Goal: Task Accomplishment & Management: Complete application form

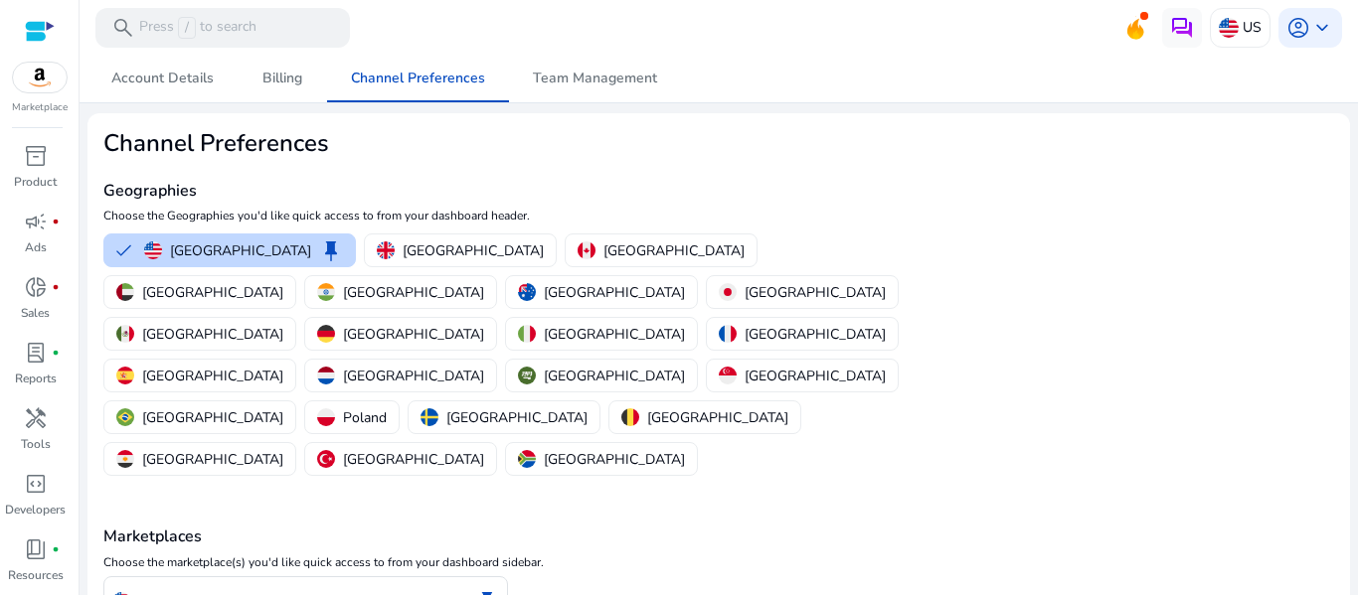
scroll to position [103, 0]
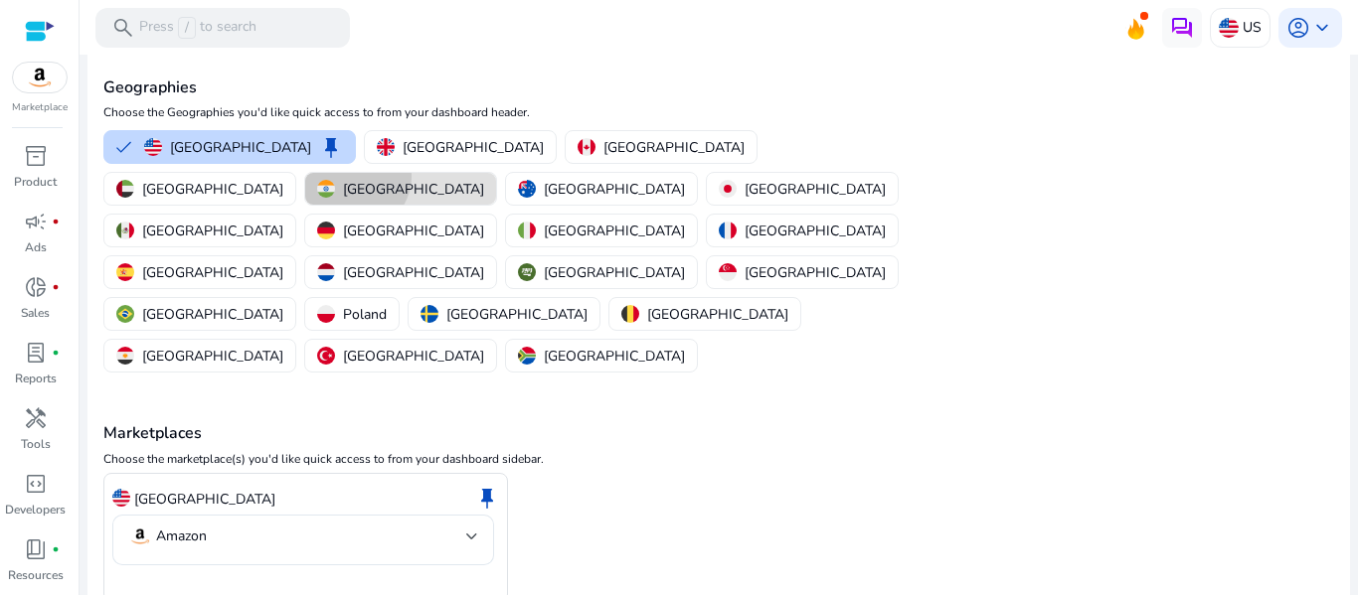
click at [496, 173] on button "[GEOGRAPHIC_DATA]" at bounding box center [400, 189] width 191 height 32
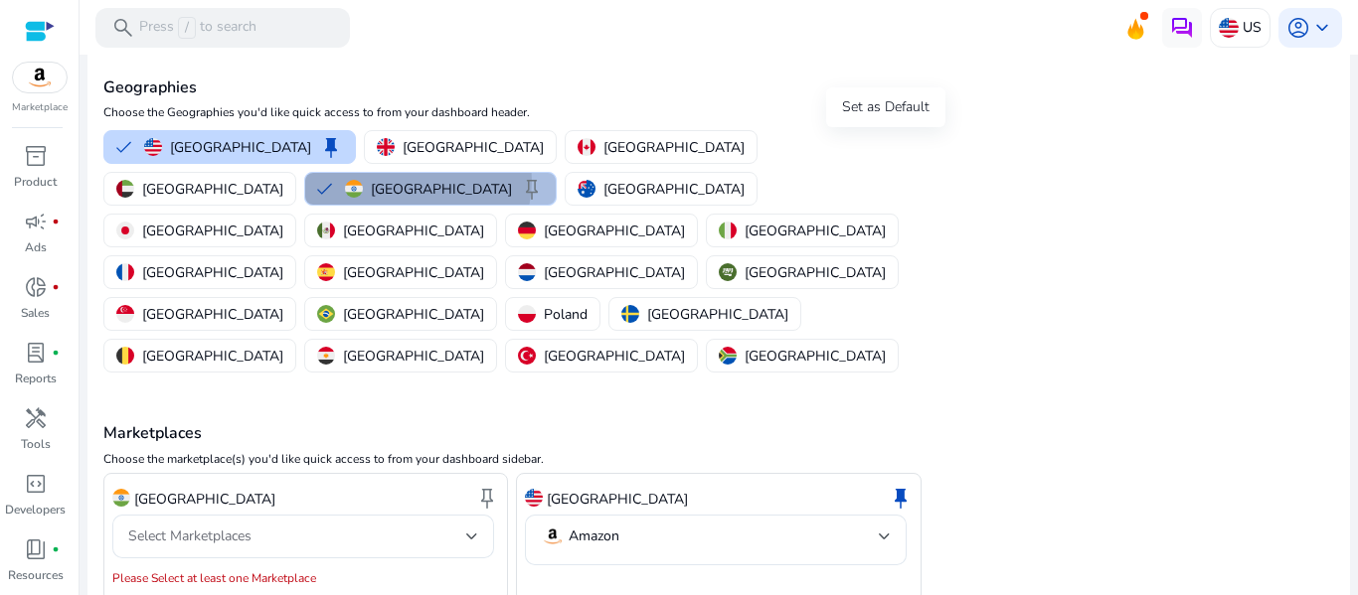
click at [544, 177] on span "keep" at bounding box center [532, 189] width 24 height 24
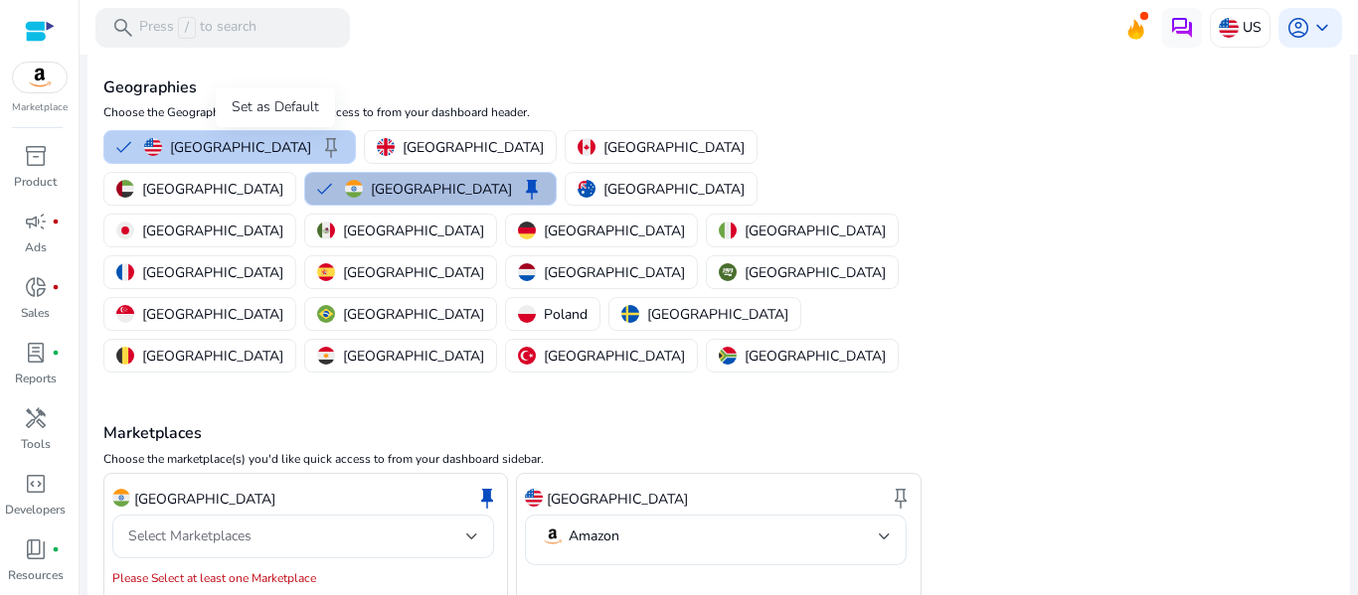
click at [319, 140] on span "keep" at bounding box center [331, 147] width 24 height 24
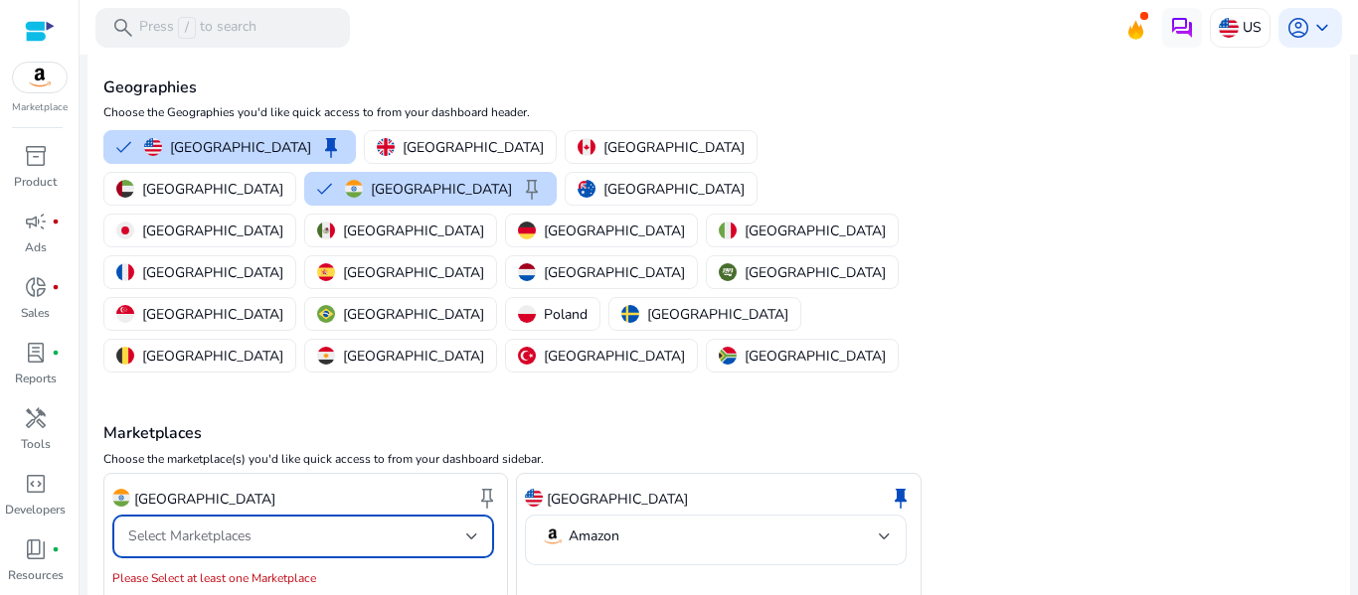
click at [438, 526] on div "Select Marketplaces" at bounding box center [297, 537] width 338 height 22
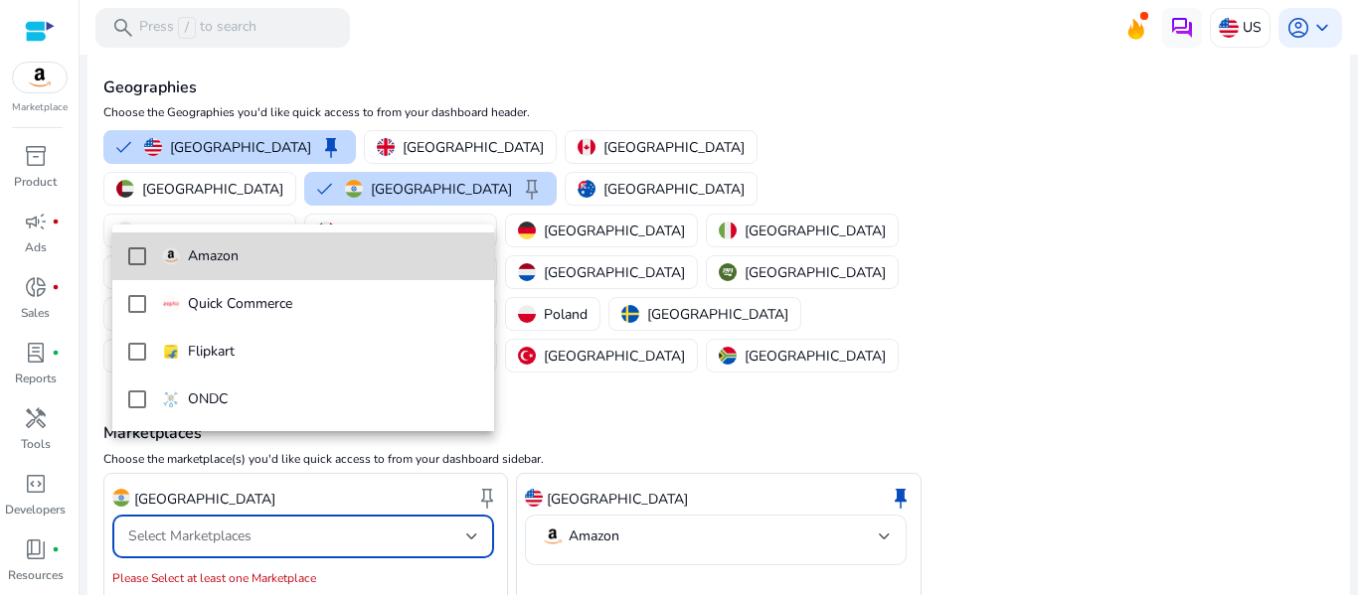
click at [140, 252] on mat-pseudo-checkbox at bounding box center [137, 256] width 18 height 18
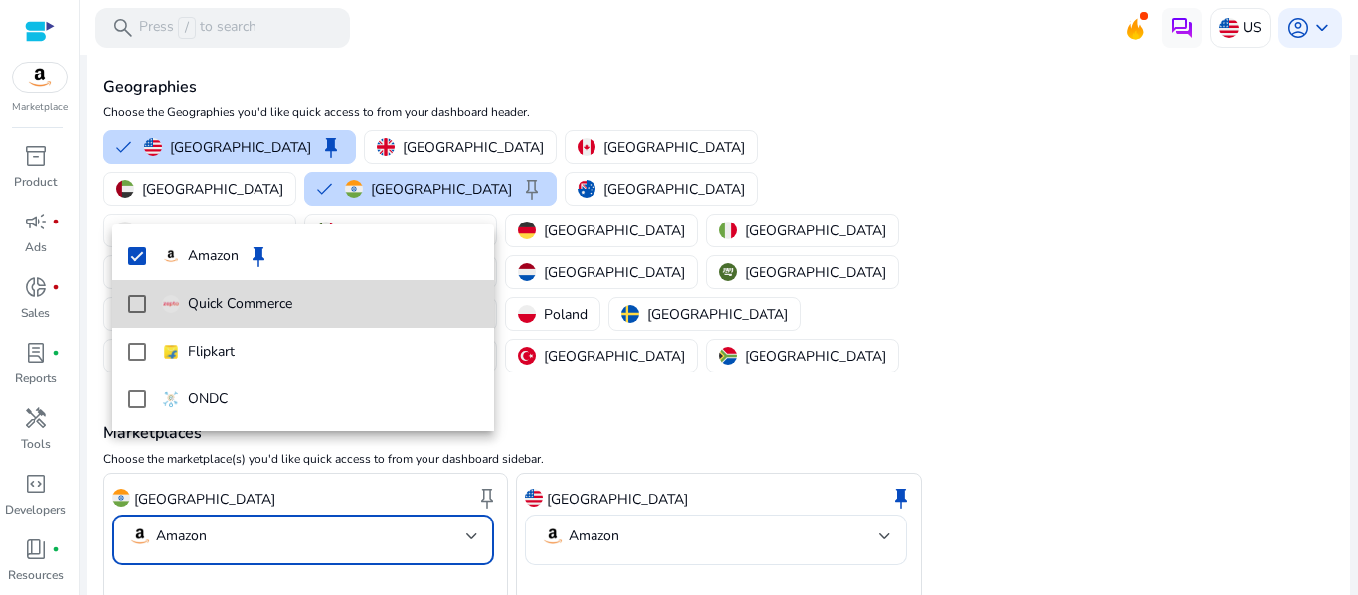
click at [136, 304] on mat-pseudo-checkbox at bounding box center [137, 304] width 18 height 18
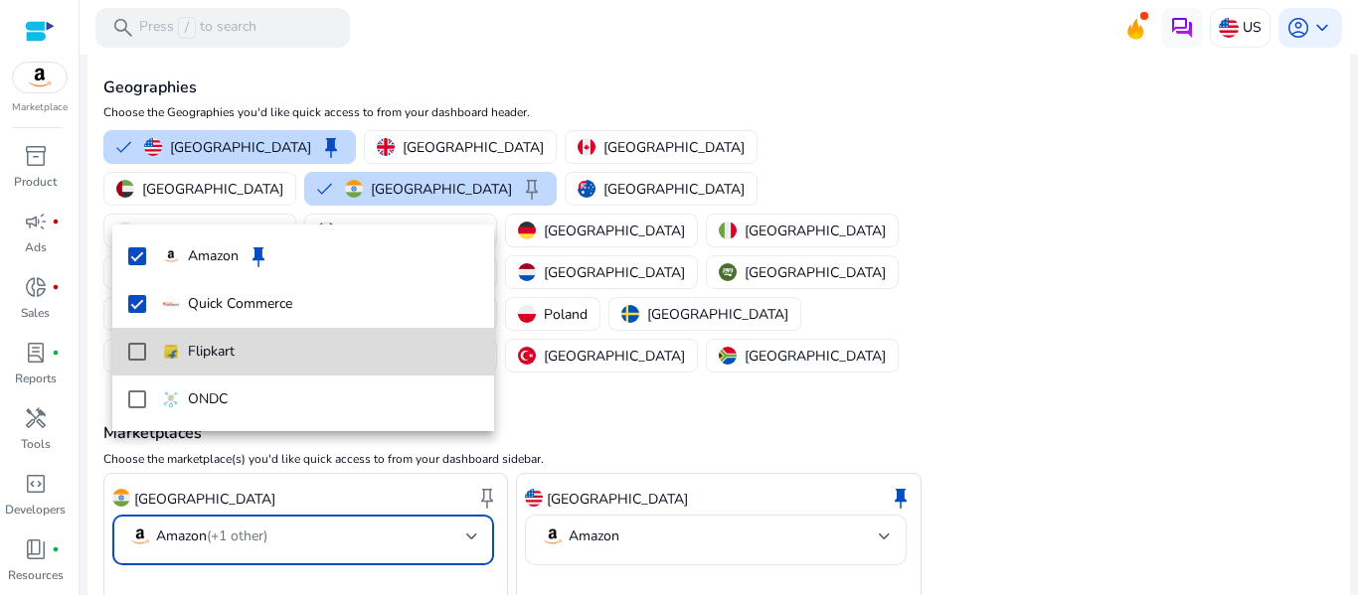
click at [138, 350] on mat-pseudo-checkbox at bounding box center [137, 352] width 18 height 18
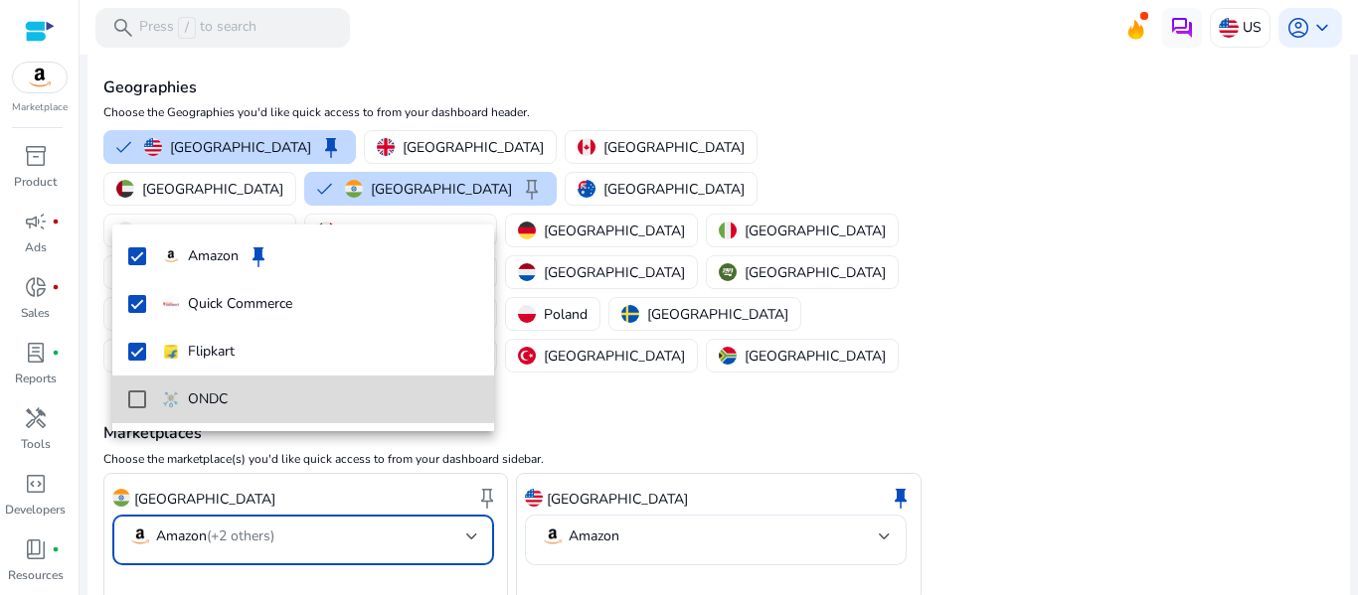
click at [139, 394] on mat-pseudo-checkbox at bounding box center [137, 400] width 18 height 18
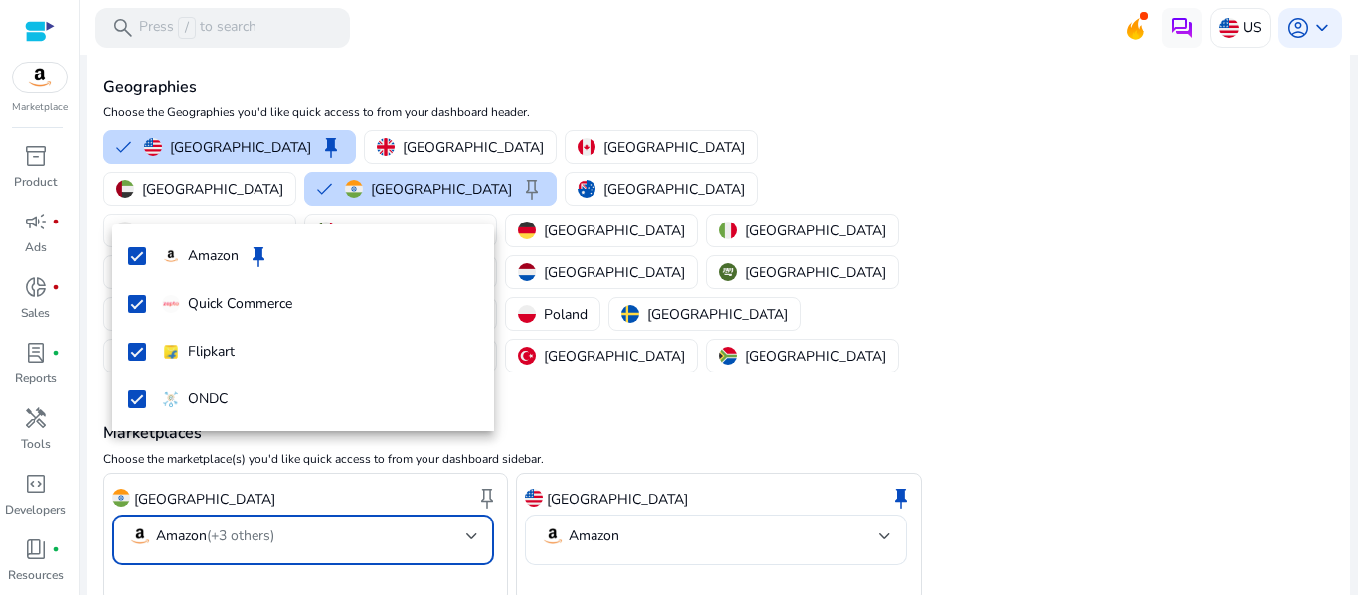
click at [233, 440] on div at bounding box center [679, 297] width 1358 height 595
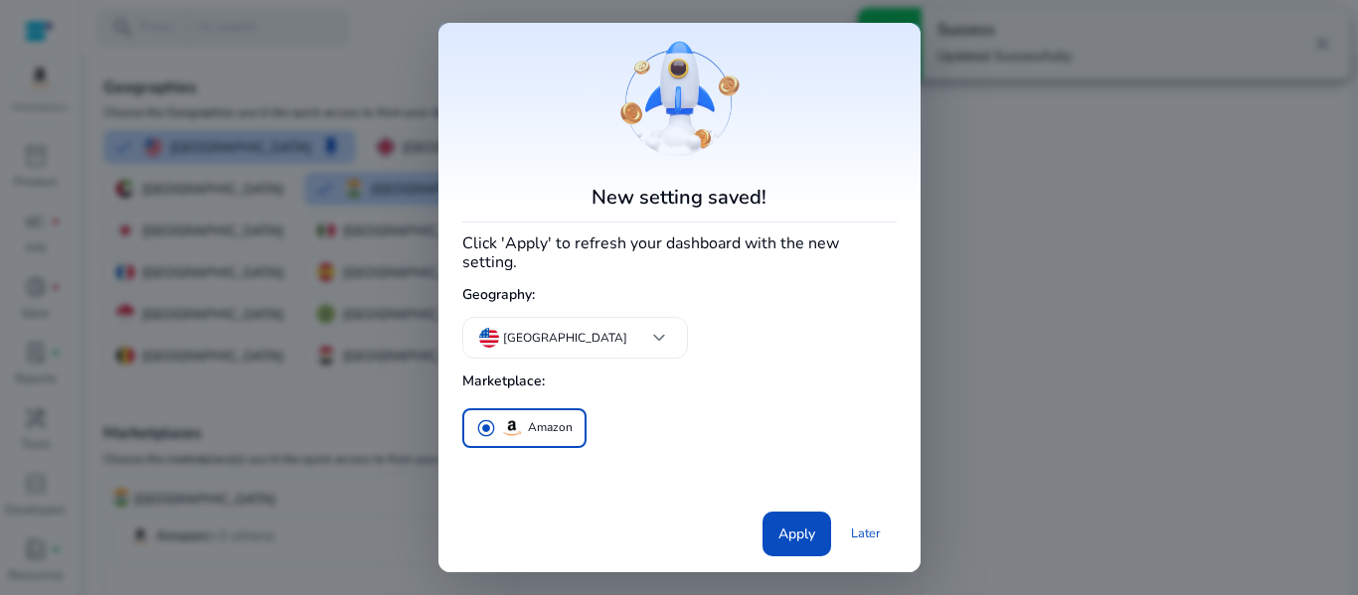
click at [885, 446] on div "New setting saved! Click 'Apply' to refresh your dashboard with the new setting…" at bounding box center [679, 297] width 482 height 549
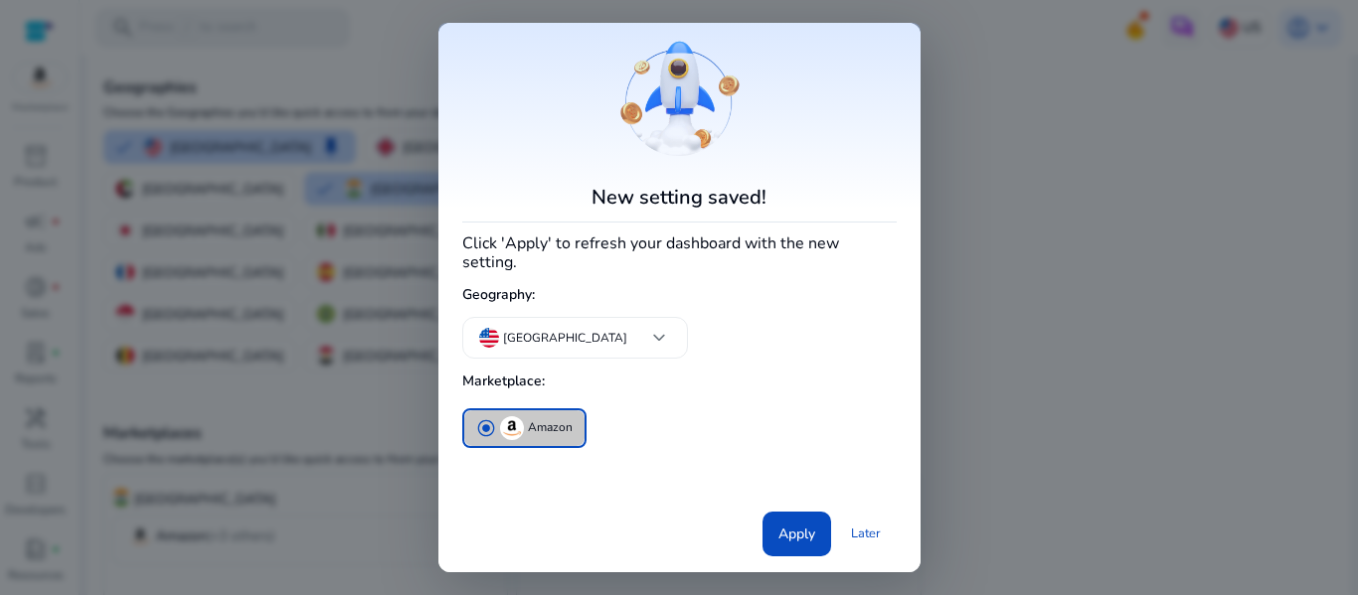
click at [546, 433] on button "radio_button_checked Amazon" at bounding box center [524, 428] width 120 height 36
click at [794, 534] on span "Apply" at bounding box center [796, 534] width 37 height 21
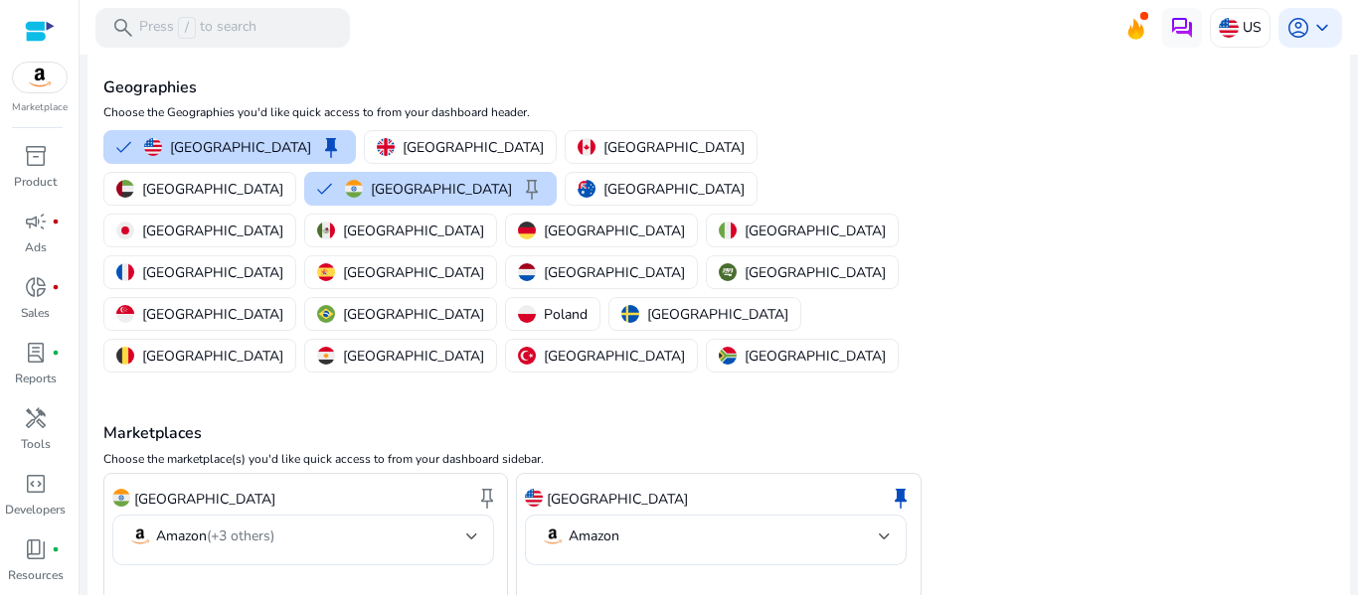
click at [794, 534] on mat-card "Channel Preferences Geographies Choose the Geographies you'd like quick access …" at bounding box center [718, 344] width 1262 height 669
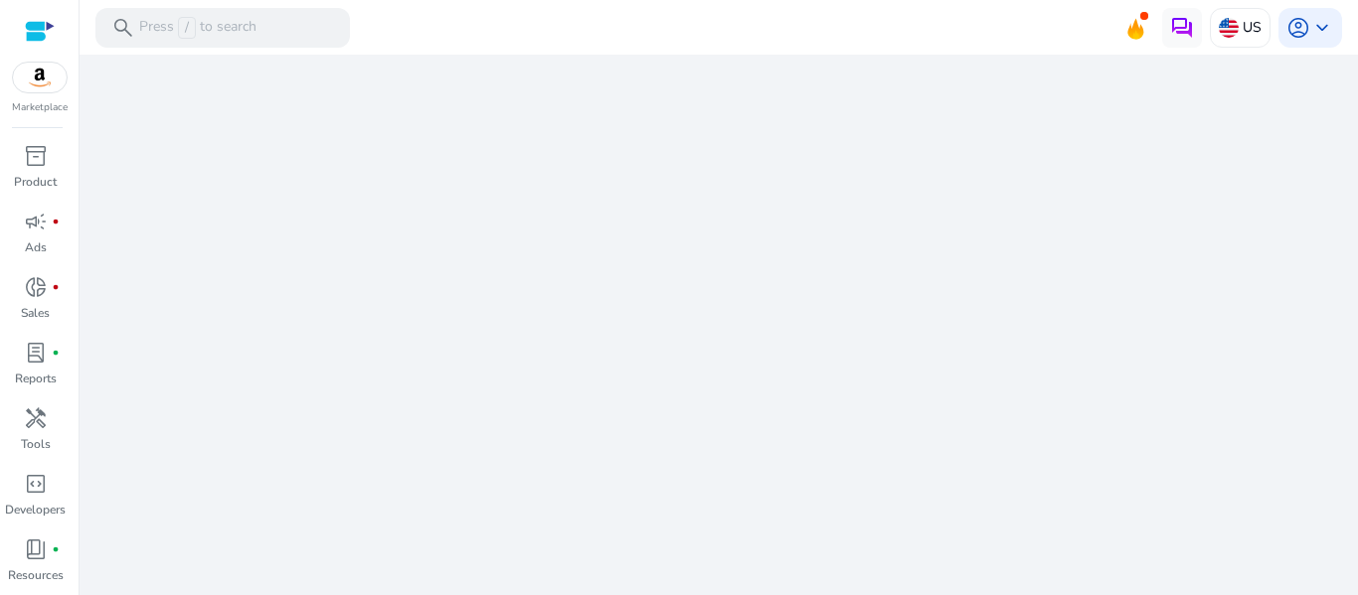
click at [1353, 318] on mat-sidenav-content "search Press / to search US account_circle keyboard_arrow_down We are getting t…" at bounding box center [719, 297] width 1278 height 595
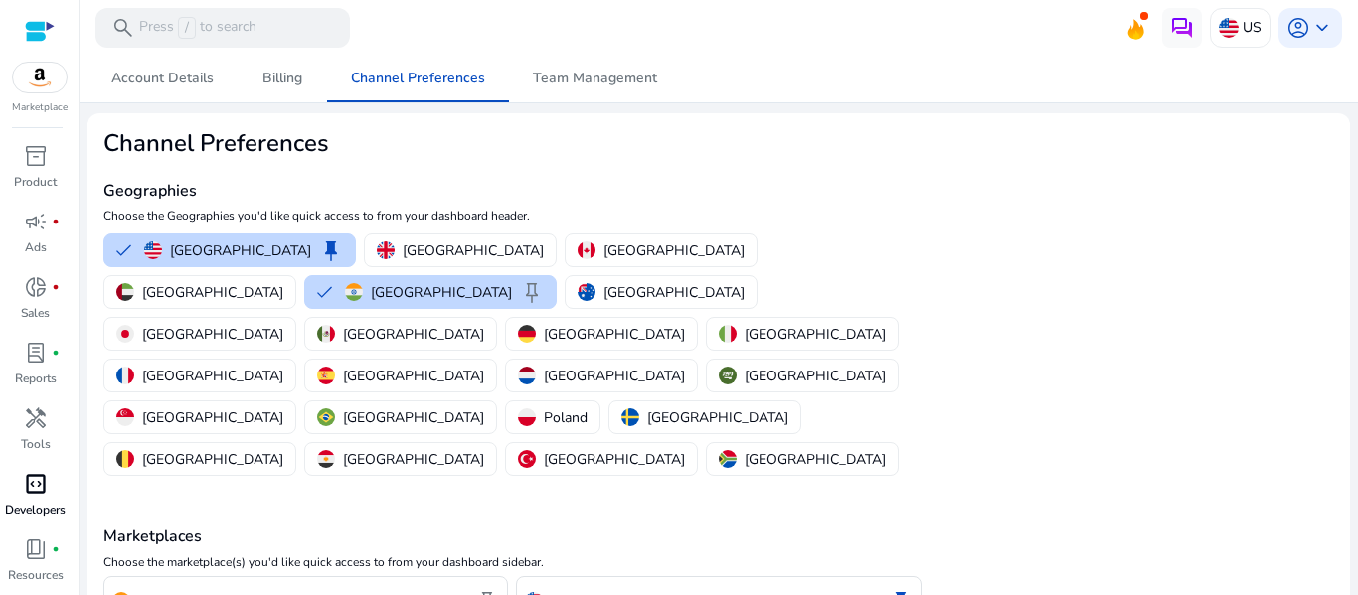
scroll to position [0, 0]
click at [408, 251] on p "[GEOGRAPHIC_DATA]" at bounding box center [473, 251] width 141 height 21
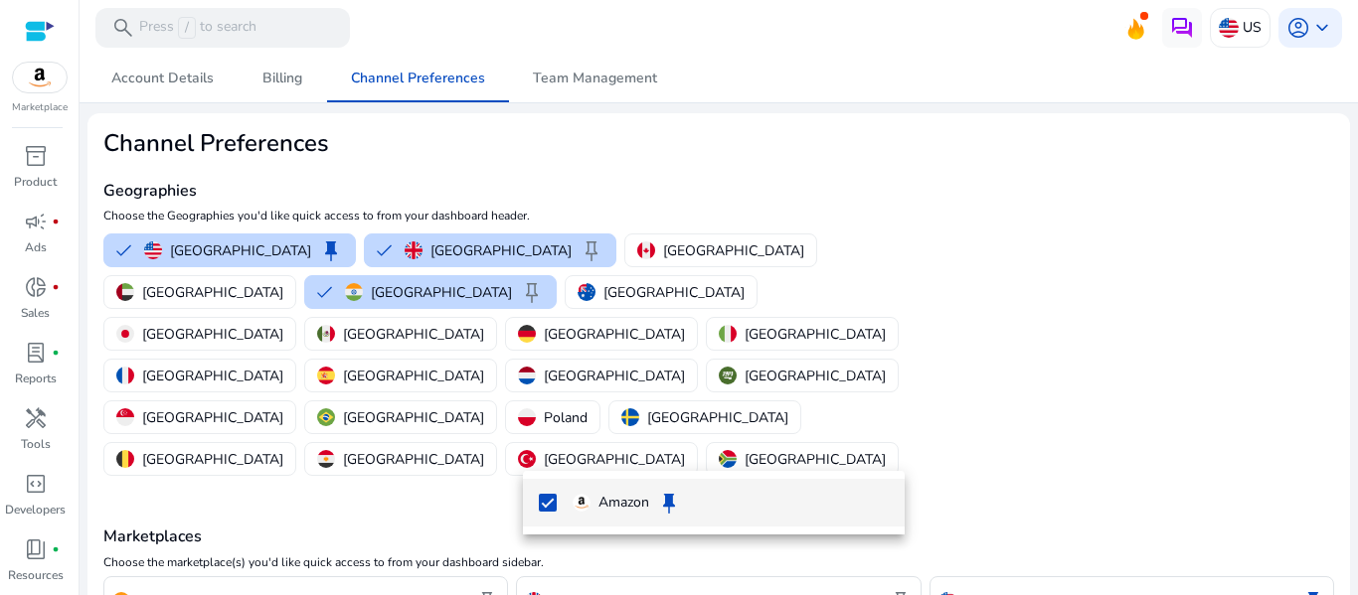
drag, startPoint x: 1351, startPoint y: 437, endPoint x: 1349, endPoint y: 575, distance: 138.2
click at [1349, 575] on div at bounding box center [679, 297] width 1358 height 595
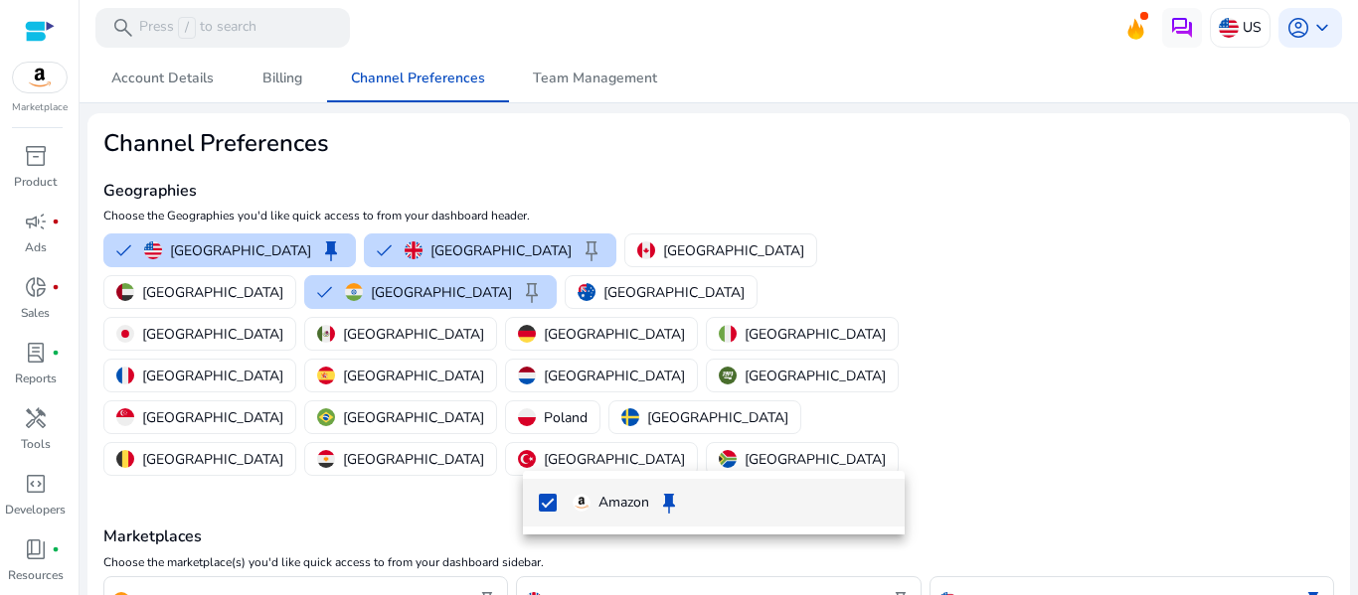
click at [586, 549] on body "We recommend switching to desktop view for the best experience. Marketplace inv…" at bounding box center [679, 297] width 1358 height 595
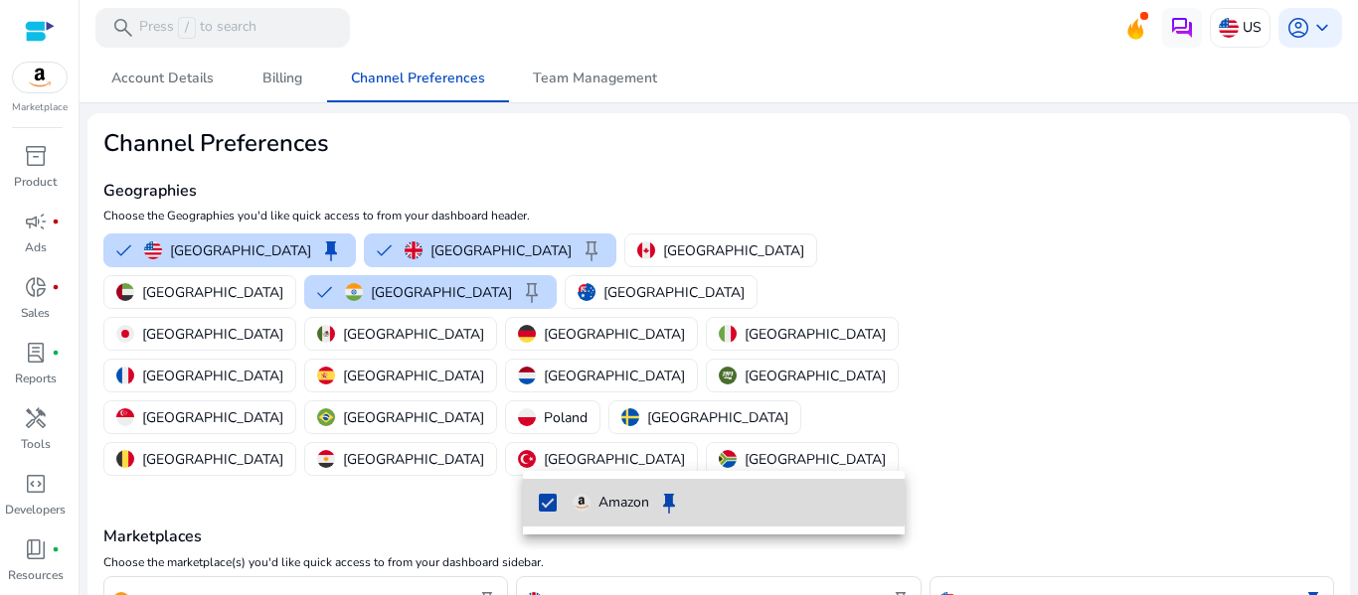
click at [605, 498] on p "Amazon" at bounding box center [623, 503] width 51 height 22
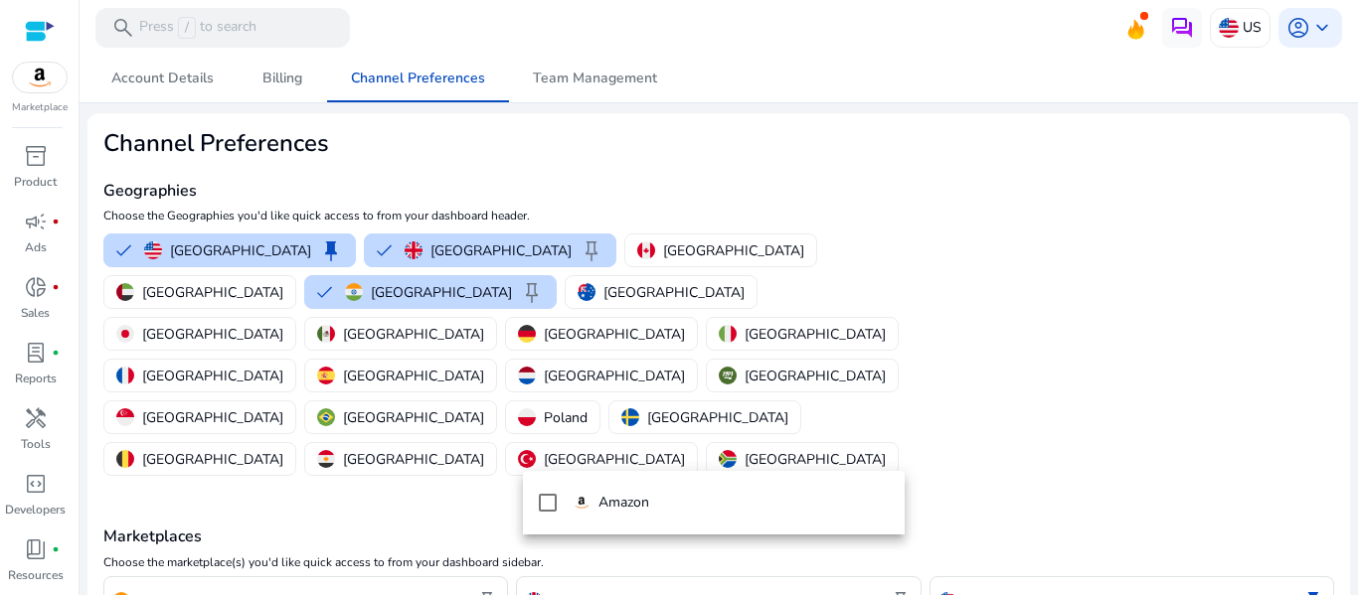
click at [596, 546] on div at bounding box center [679, 297] width 1358 height 595
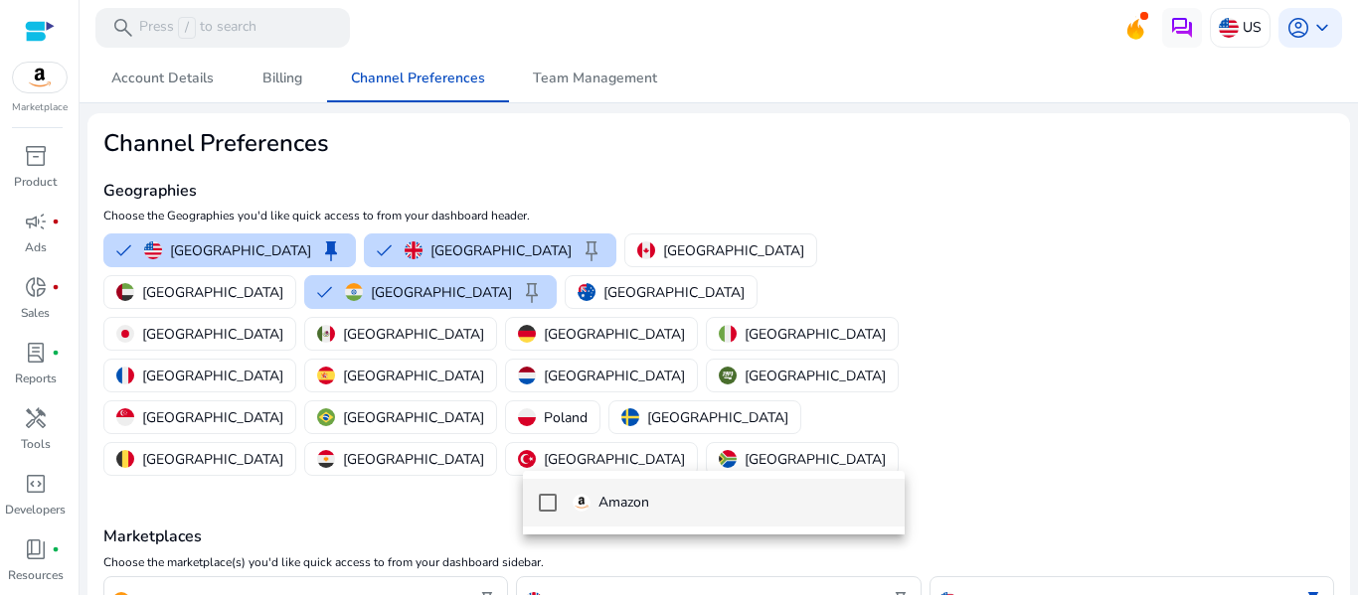
drag, startPoint x: 1357, startPoint y: 398, endPoint x: 1351, endPoint y: 503, distance: 105.5
click at [1351, 503] on div at bounding box center [679, 297] width 1358 height 595
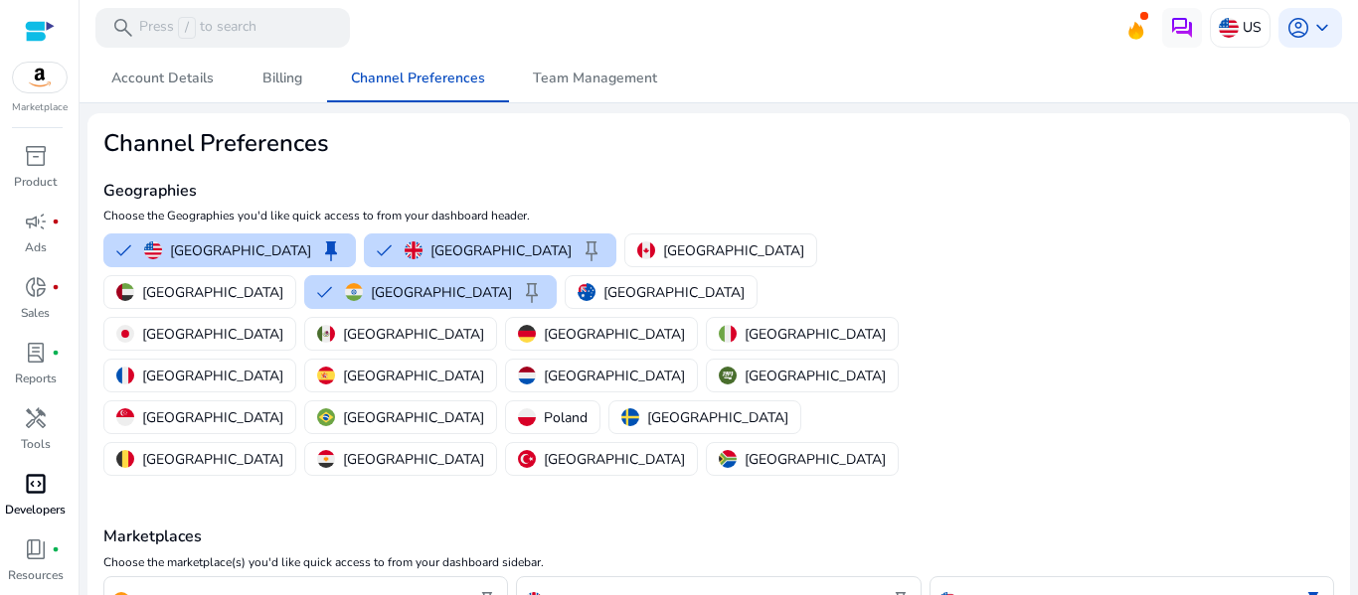
click at [50, 494] on div "code_blocks" at bounding box center [36, 484] width 56 height 32
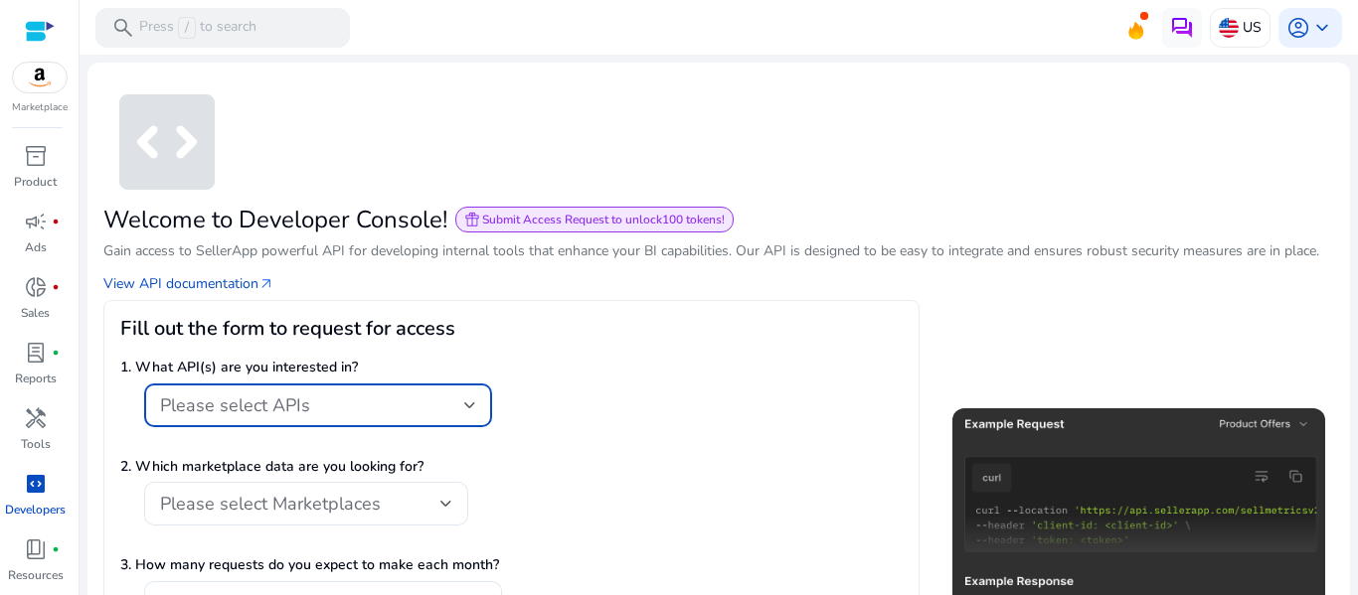
click at [270, 397] on span "Please select APIs" at bounding box center [235, 406] width 150 height 24
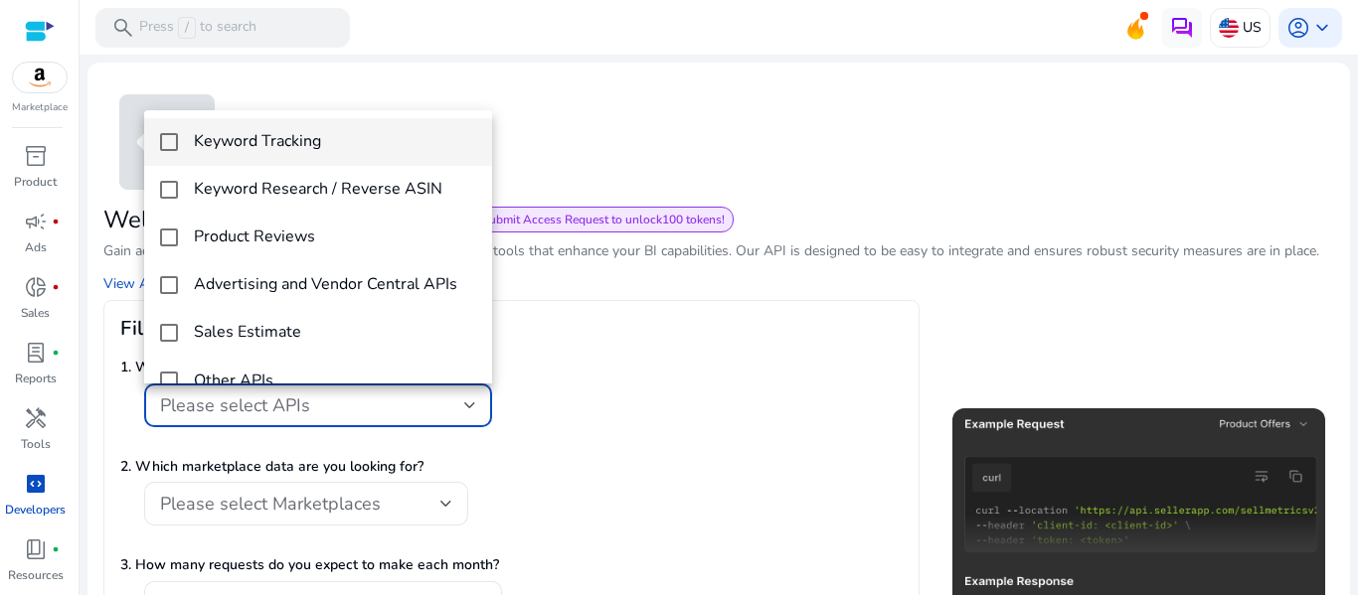
click at [167, 141] on mat-pseudo-checkbox at bounding box center [169, 142] width 18 height 18
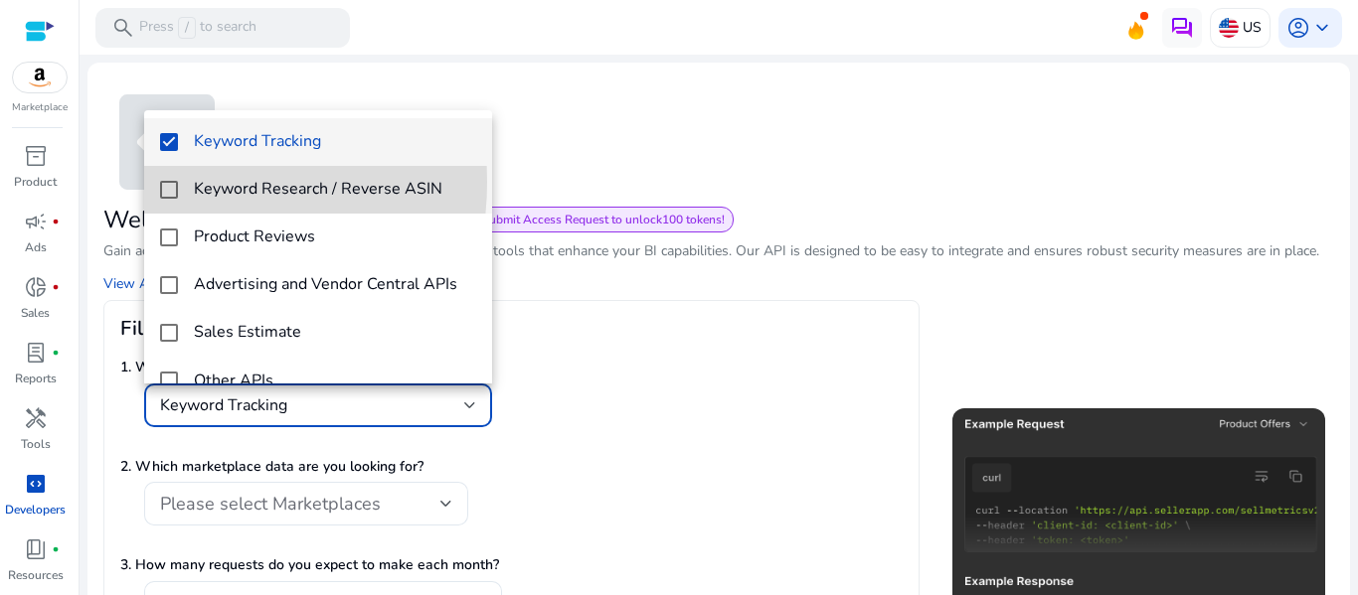
click at [172, 182] on mat-pseudo-checkbox at bounding box center [169, 190] width 18 height 18
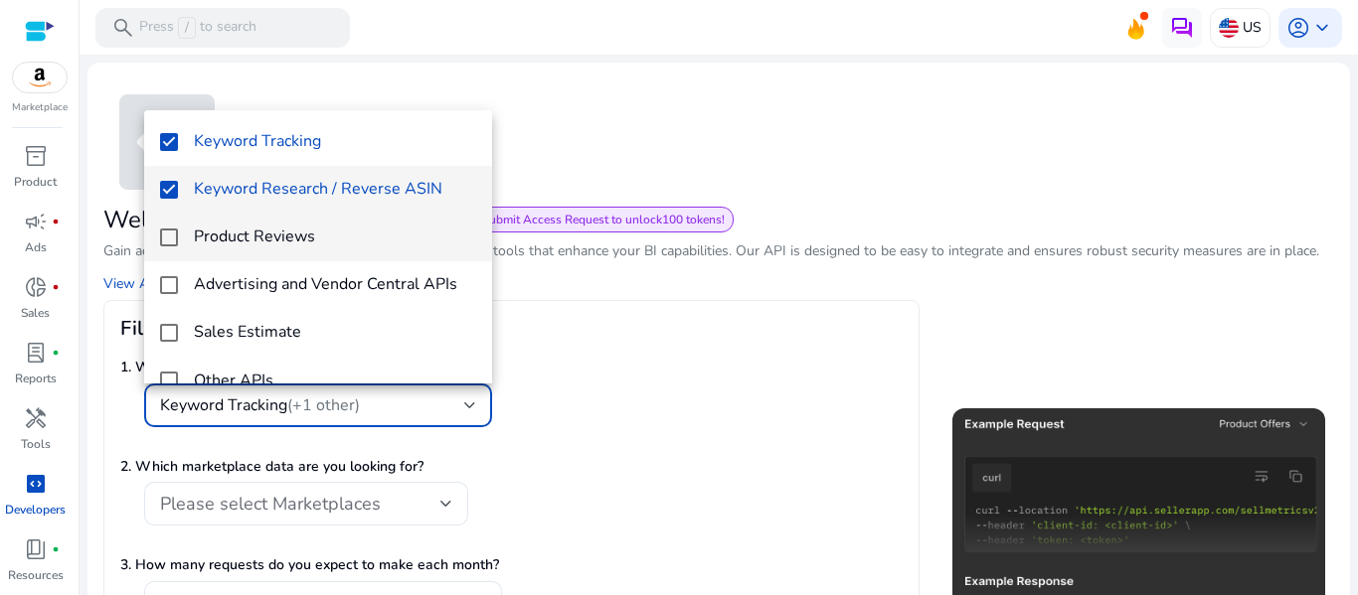
click at [173, 244] on mat-pseudo-checkbox at bounding box center [169, 238] width 18 height 18
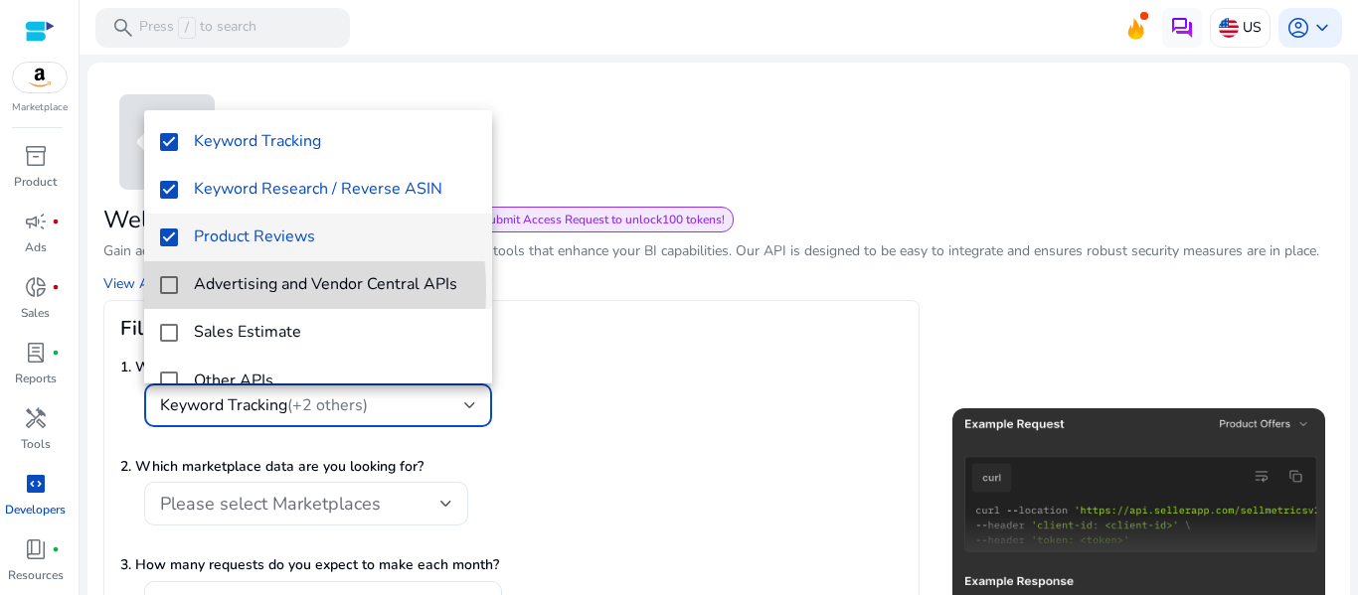
click at [161, 291] on mat-pseudo-checkbox at bounding box center [169, 285] width 18 height 18
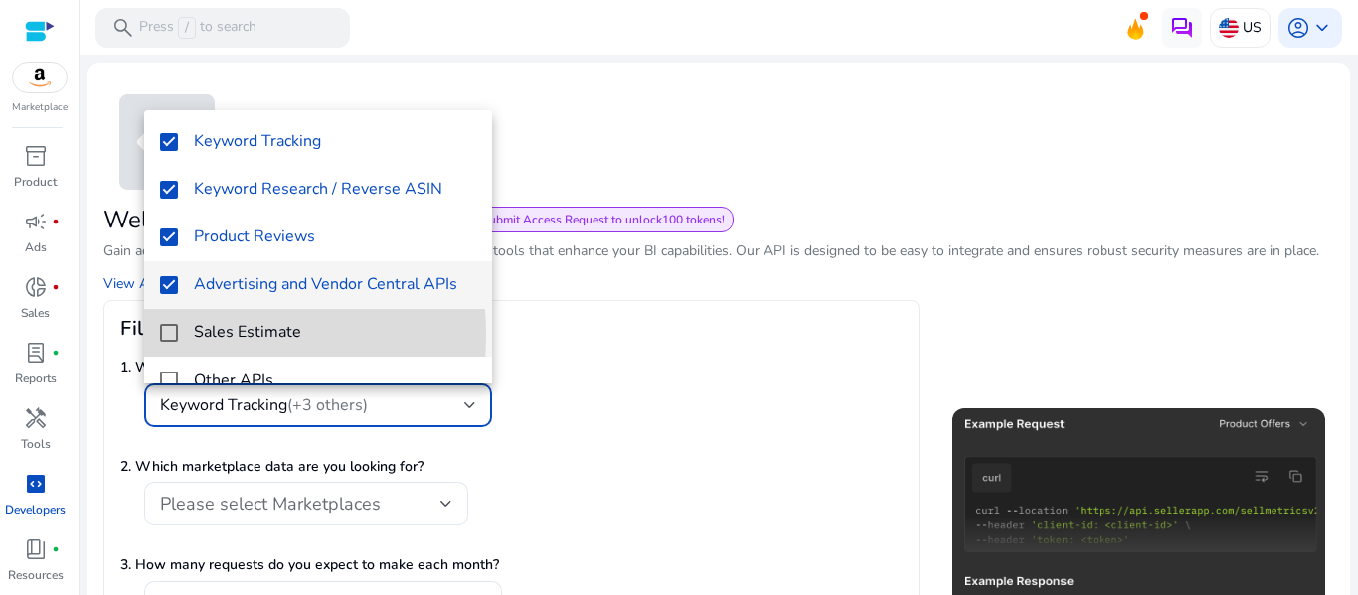
click at [171, 335] on mat-pseudo-checkbox at bounding box center [169, 333] width 18 height 18
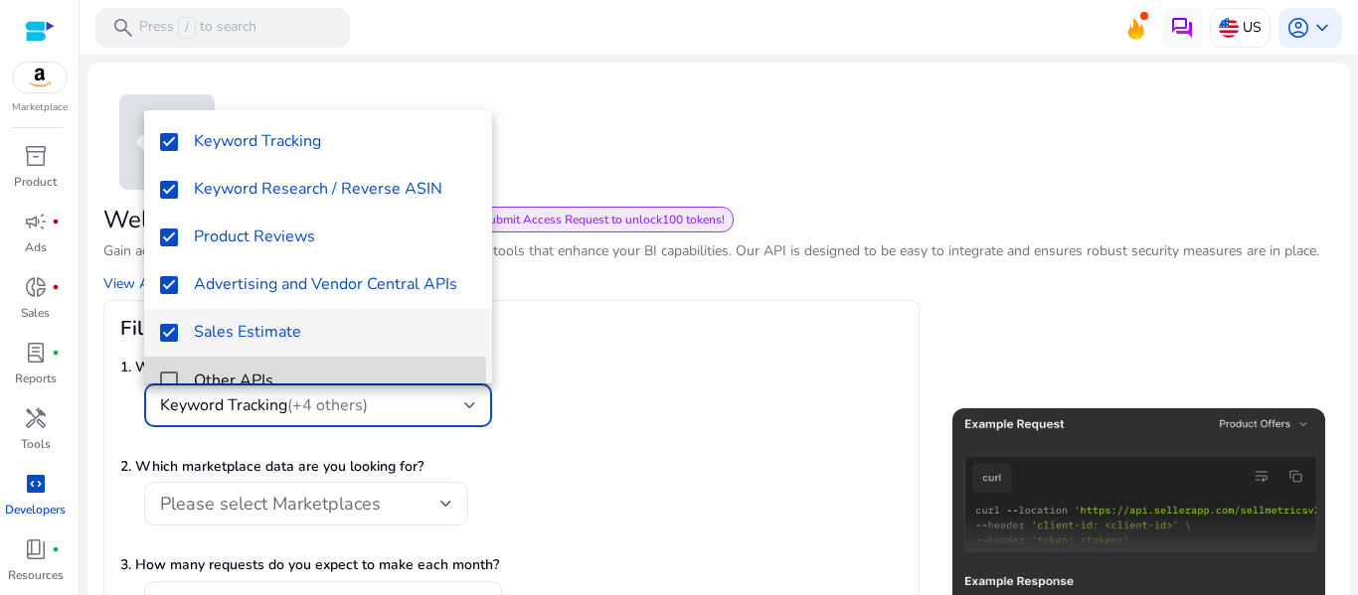
click at [169, 376] on mat-pseudo-checkbox at bounding box center [169, 381] width 18 height 18
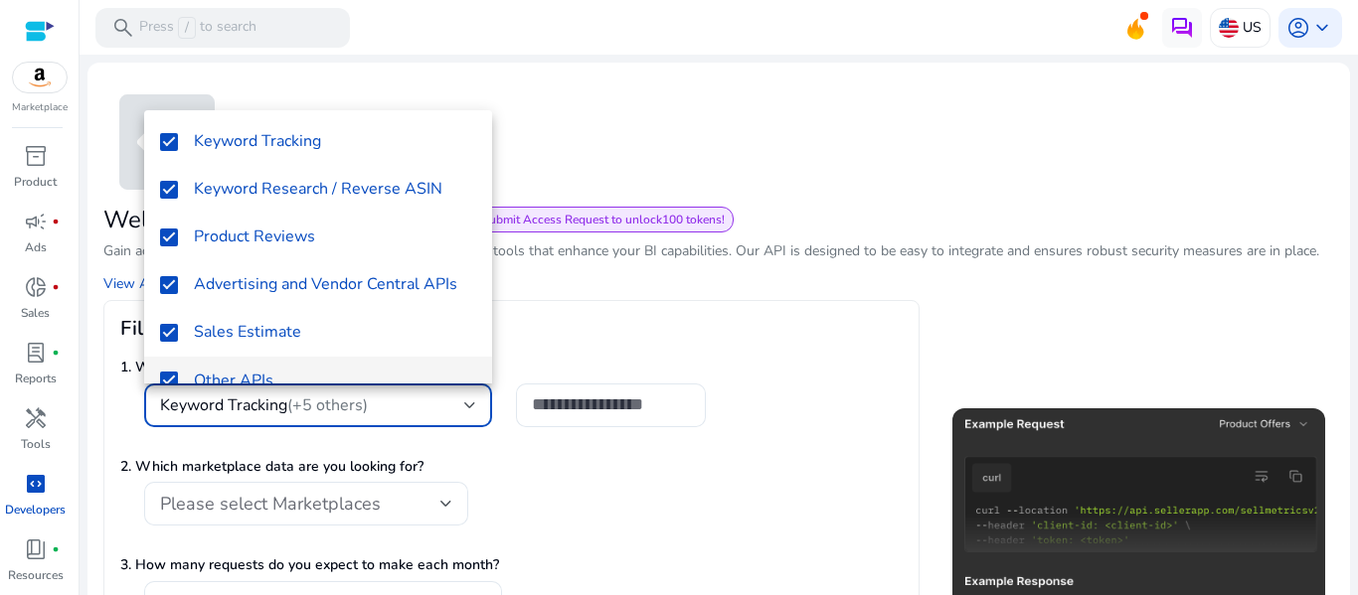
scroll to position [21, 0]
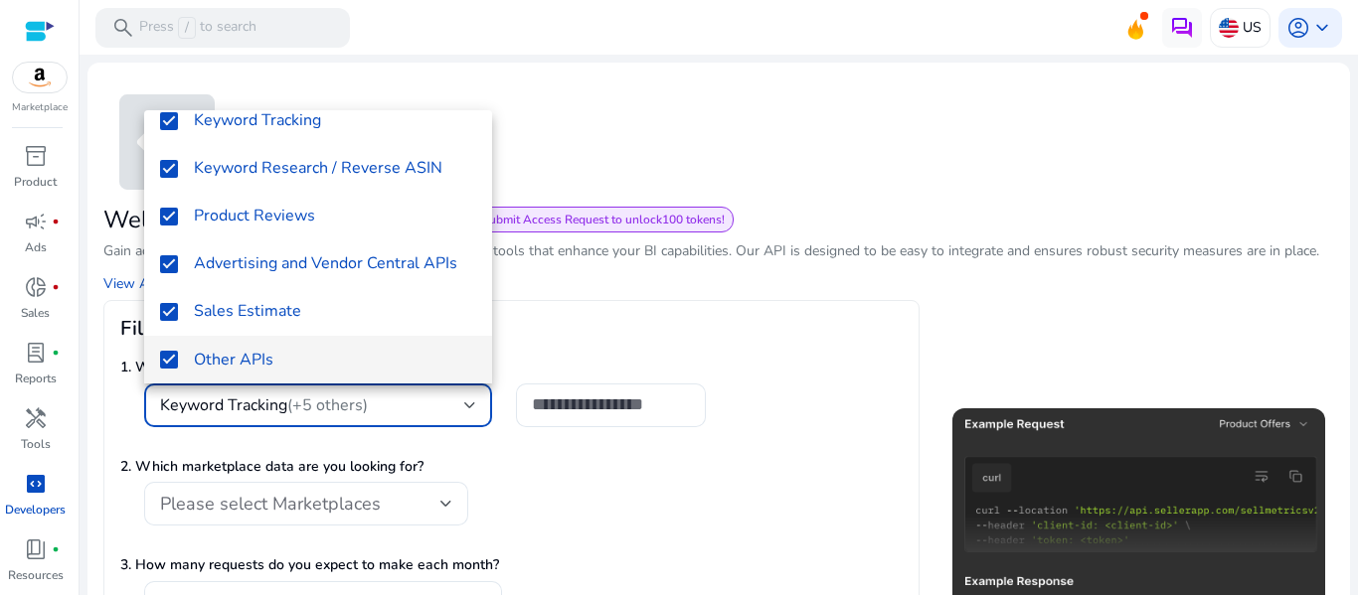
click at [642, 314] on div at bounding box center [679, 297] width 1358 height 595
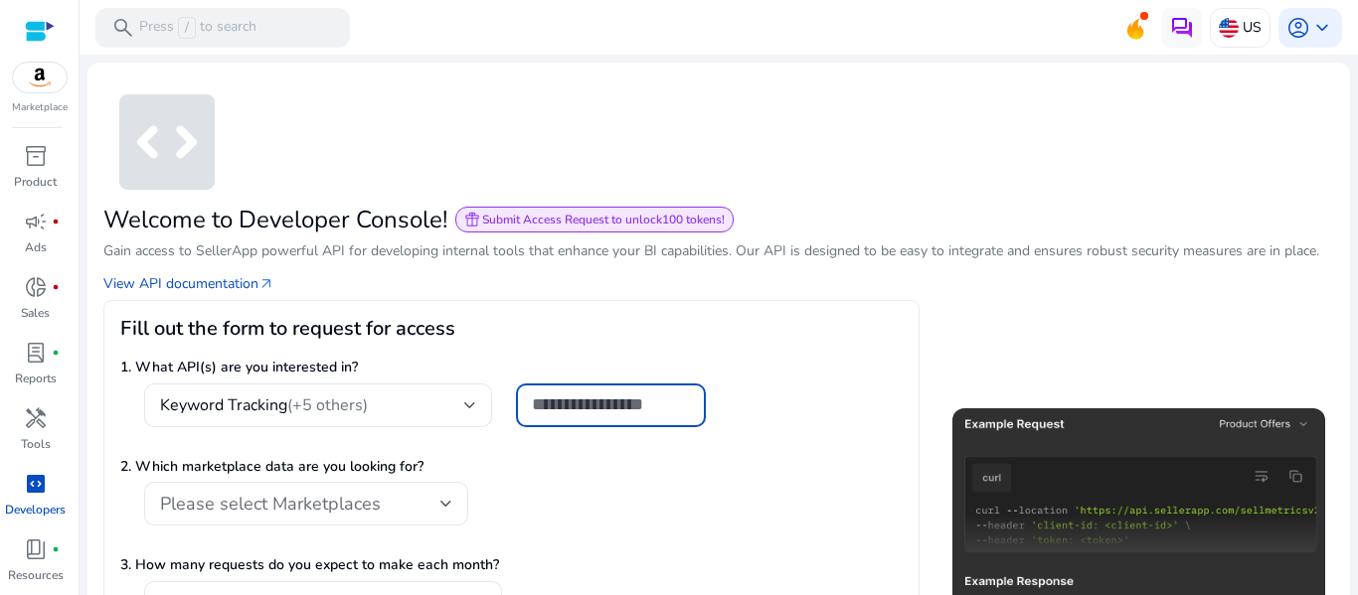
click at [662, 398] on input "text" at bounding box center [611, 405] width 158 height 22
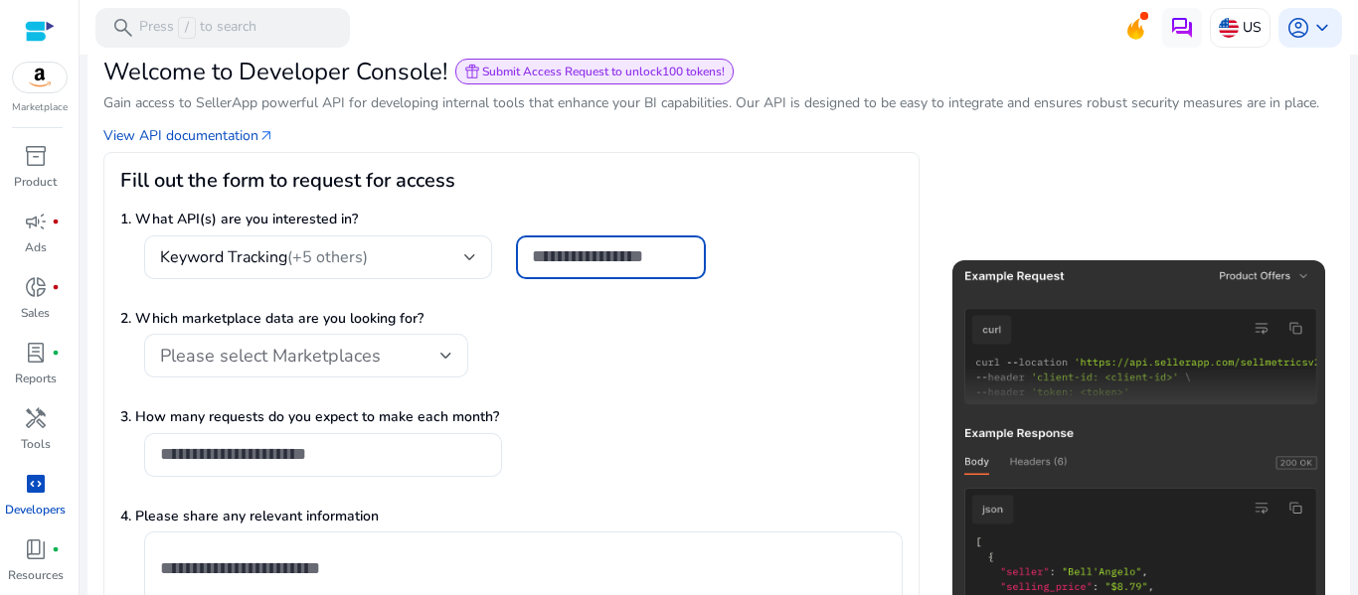
scroll to position [158, 0]
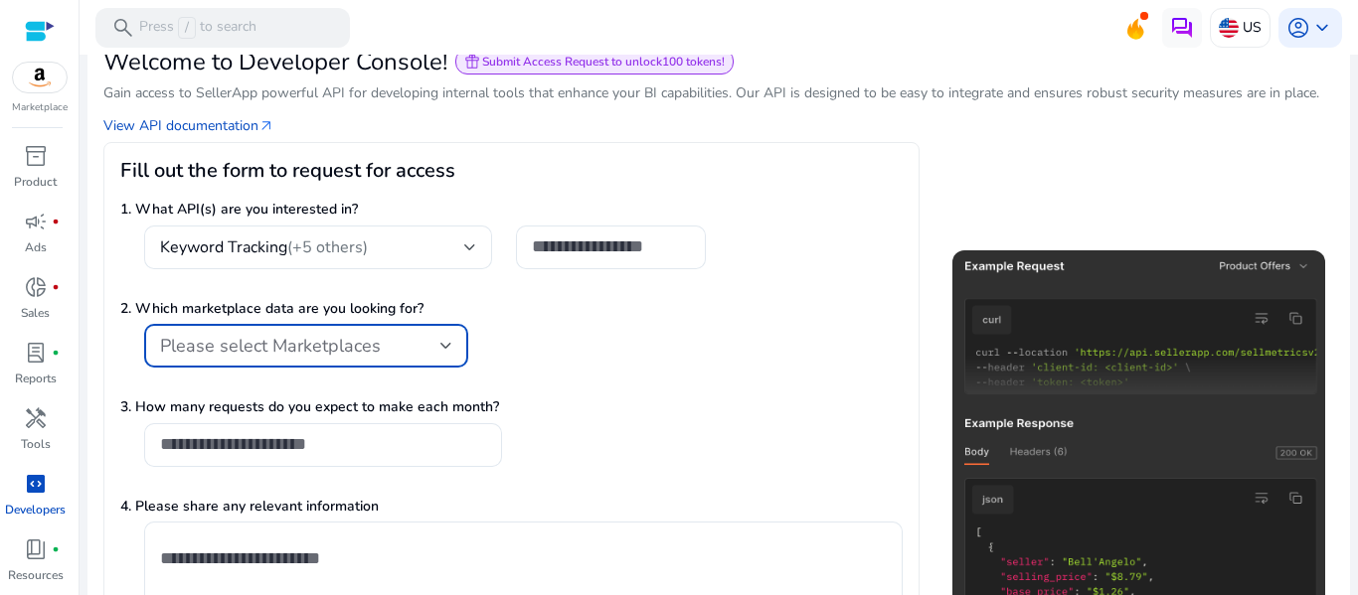
click at [355, 341] on span "Please select Marketplaces" at bounding box center [270, 346] width 221 height 24
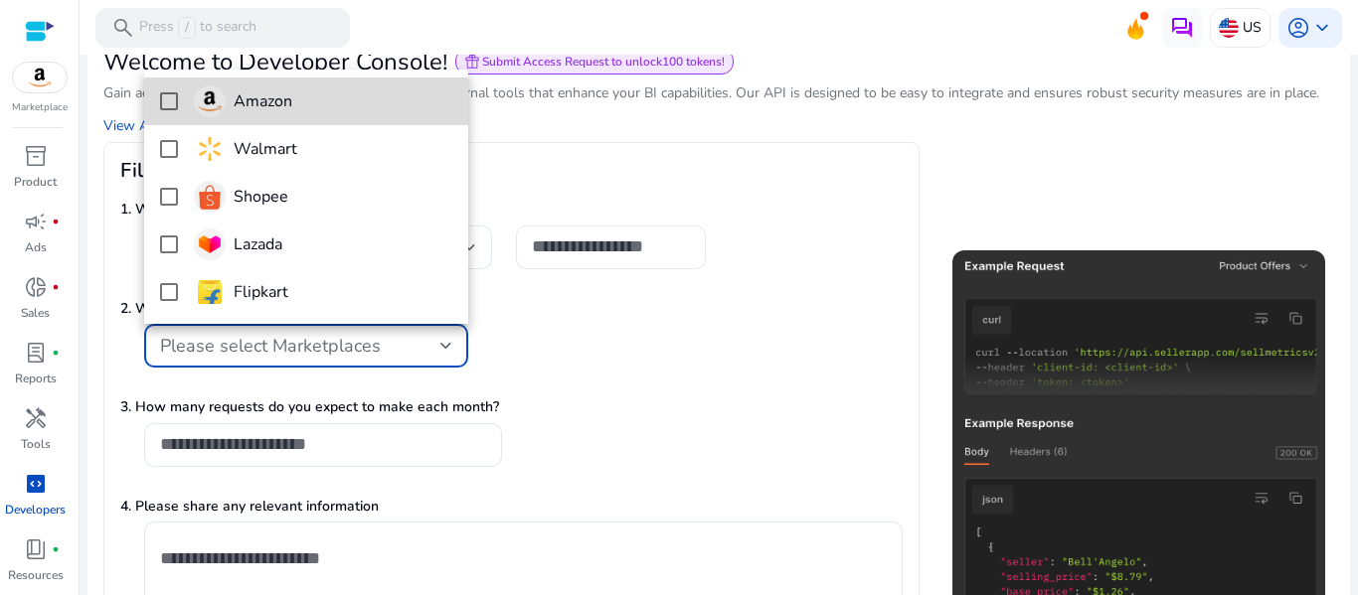
click at [170, 104] on mat-pseudo-checkbox at bounding box center [169, 101] width 18 height 18
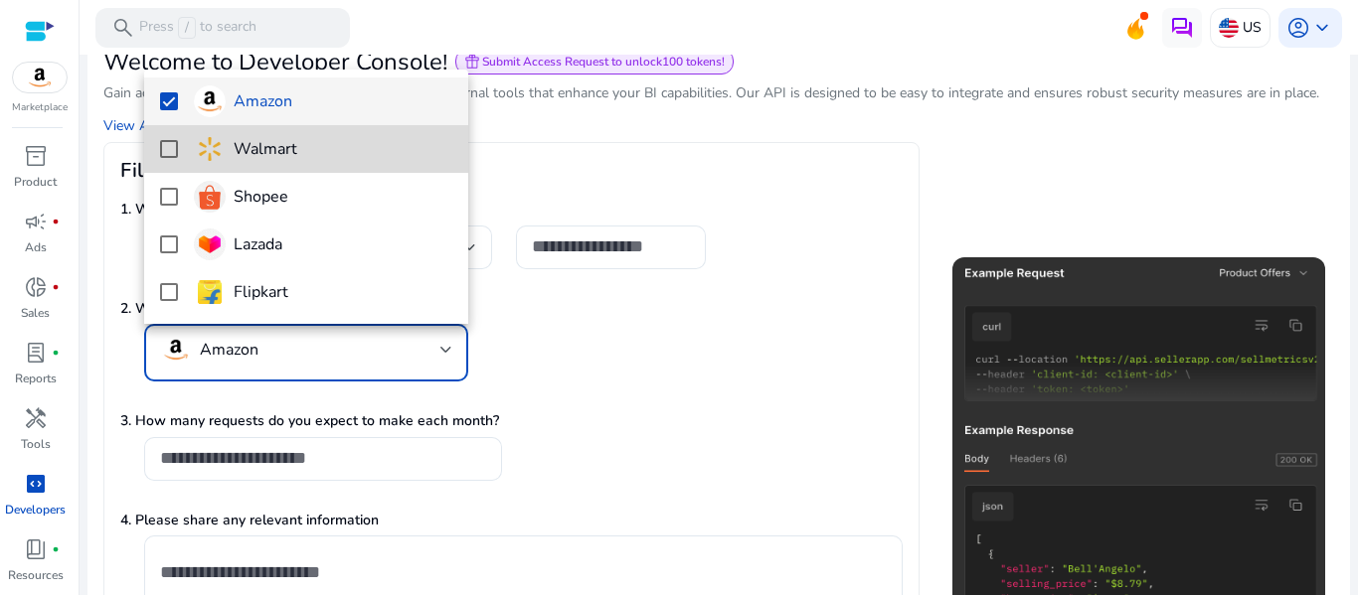
click at [169, 143] on mat-pseudo-checkbox at bounding box center [169, 149] width 18 height 18
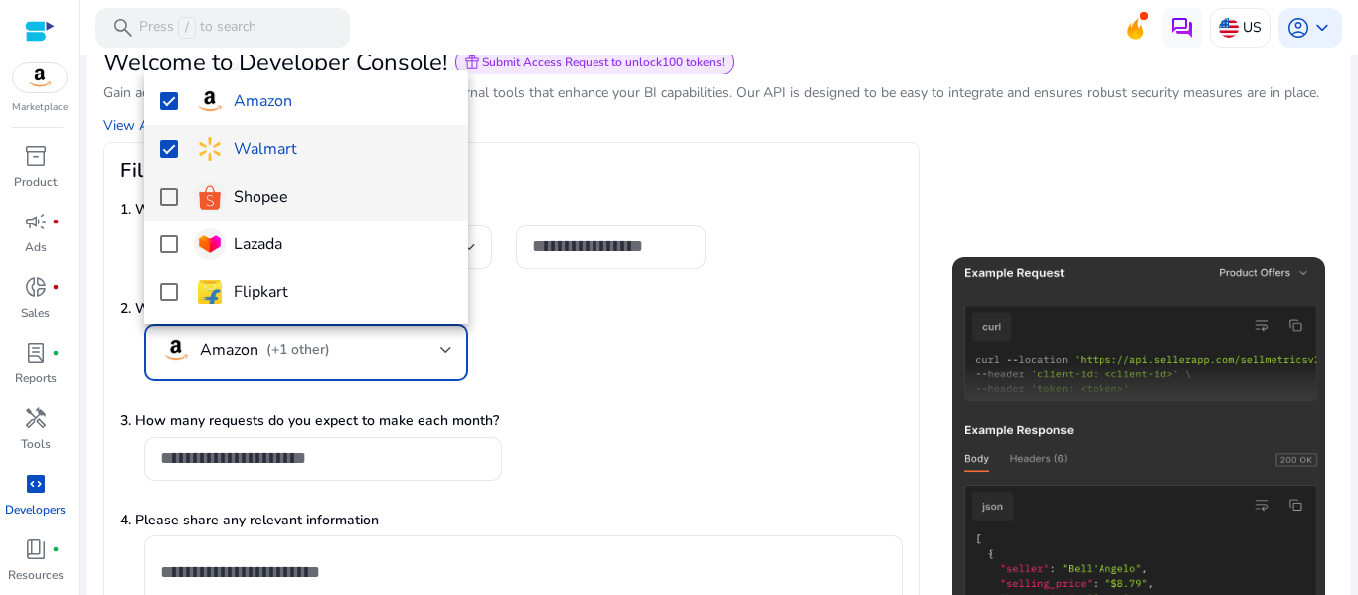
click at [169, 195] on mat-pseudo-checkbox at bounding box center [169, 197] width 18 height 18
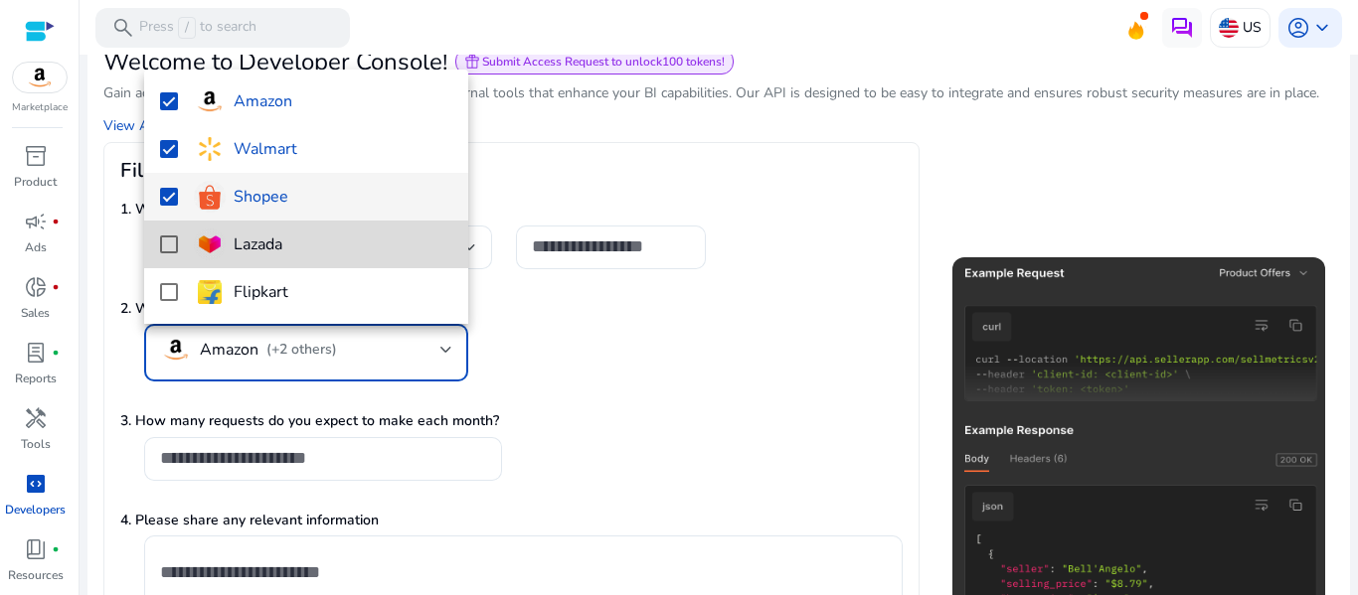
click at [172, 245] on mat-pseudo-checkbox at bounding box center [169, 245] width 18 height 18
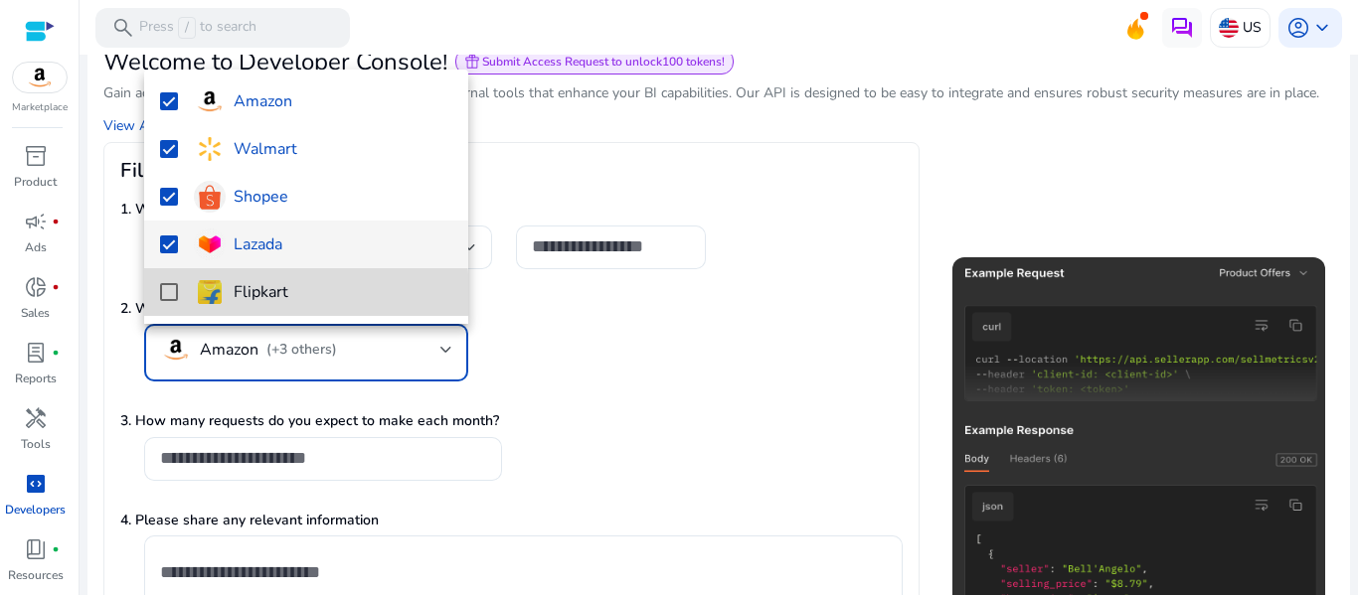
click at [172, 297] on mat-pseudo-checkbox at bounding box center [169, 292] width 18 height 18
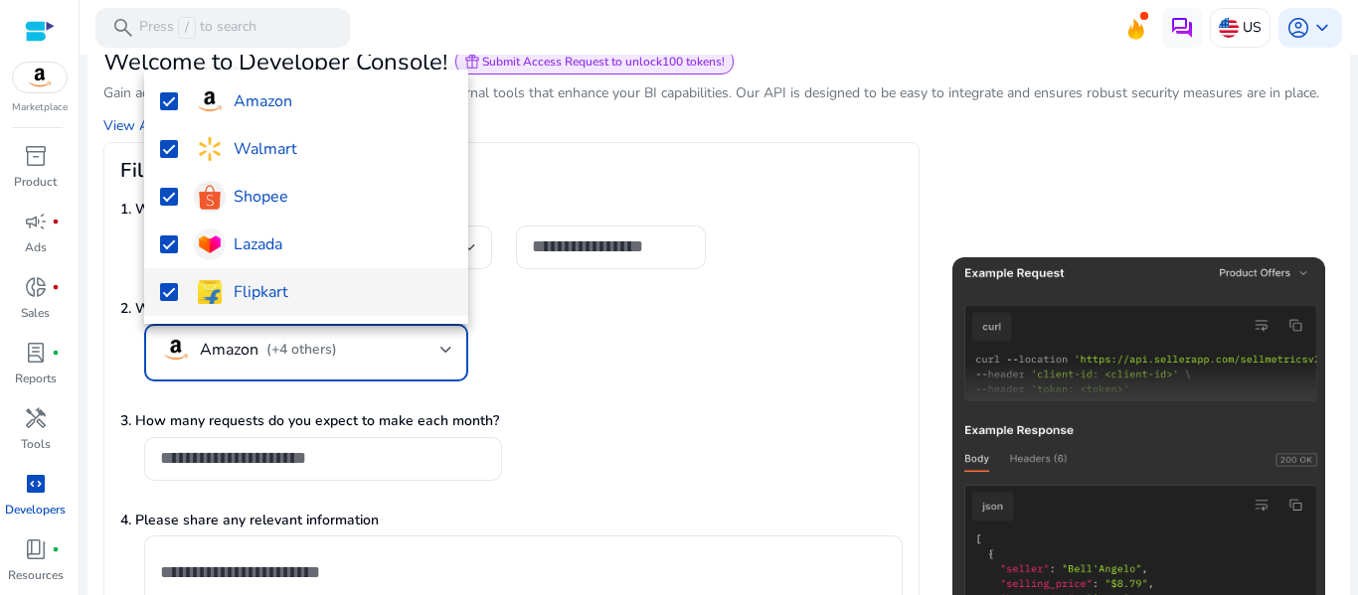
click at [534, 375] on div at bounding box center [679, 297] width 1358 height 595
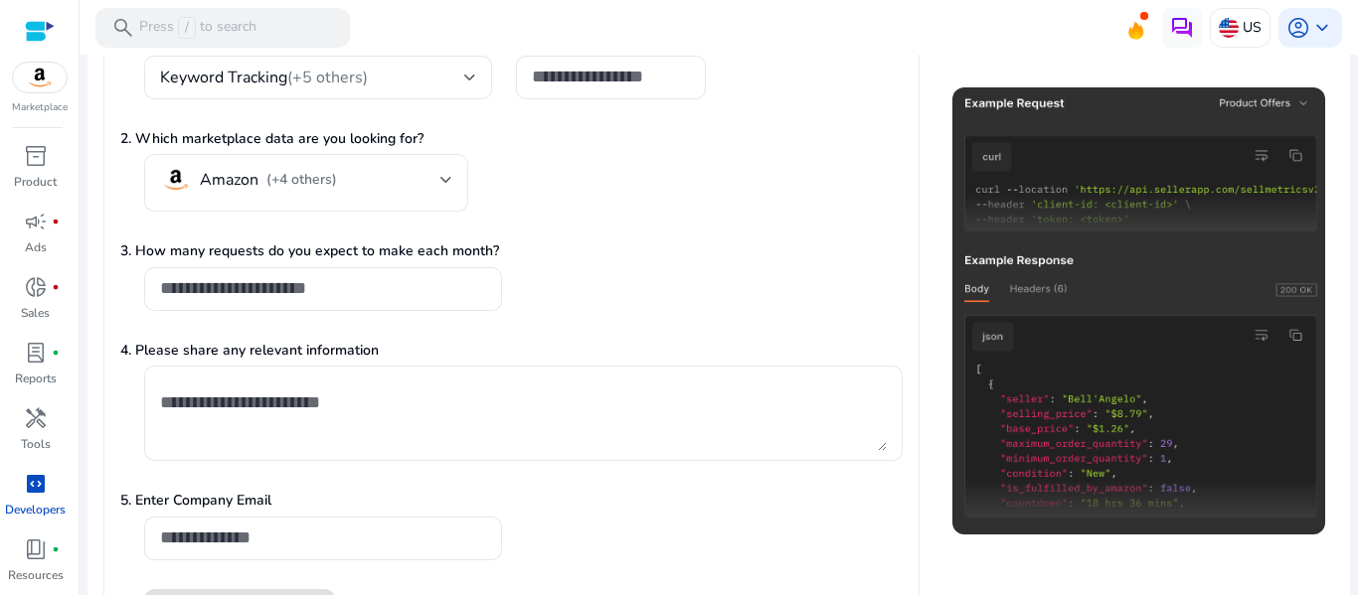
scroll to position [400, 0]
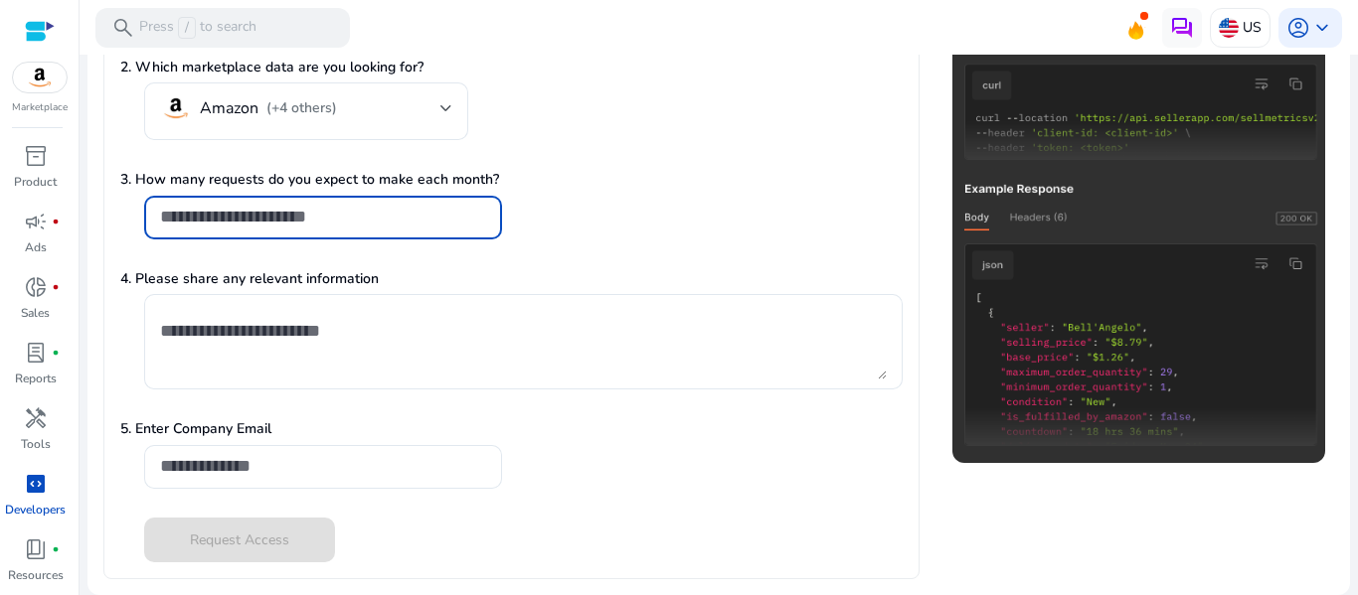
click at [428, 224] on input "number" at bounding box center [323, 217] width 326 height 22
click at [479, 221] on input "**" at bounding box center [323, 217] width 326 height 22
click at [480, 207] on input "*" at bounding box center [323, 217] width 326 height 22
type input "**"
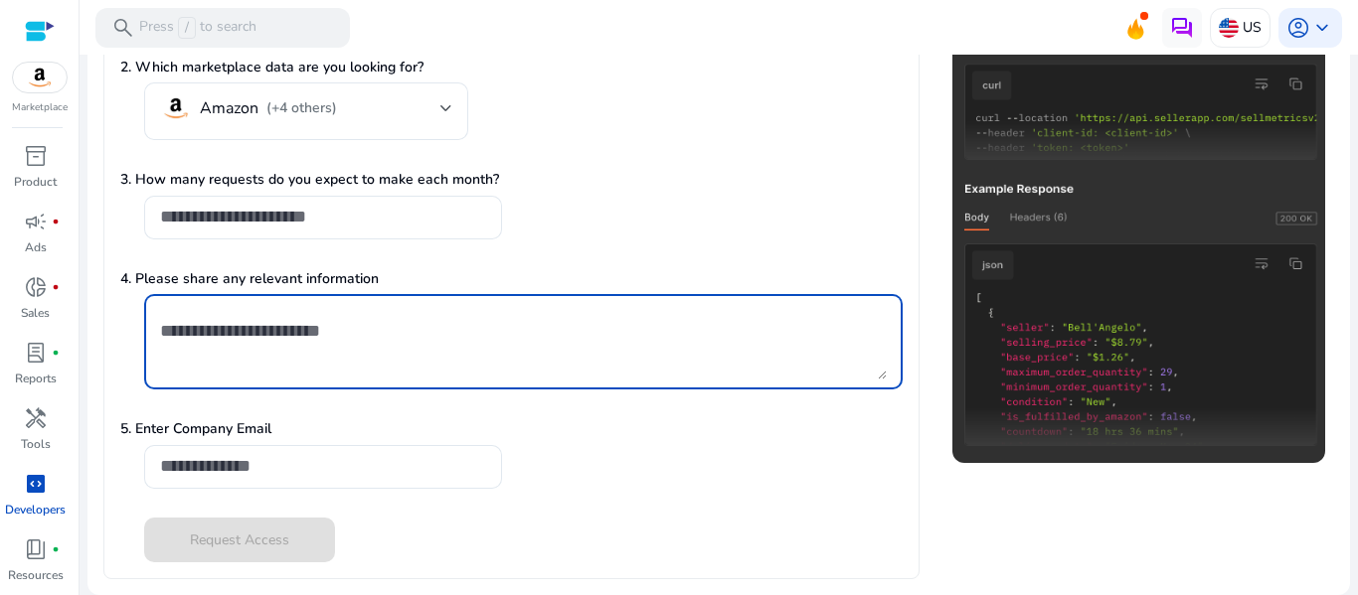
click at [374, 331] on textarea at bounding box center [523, 342] width 727 height 76
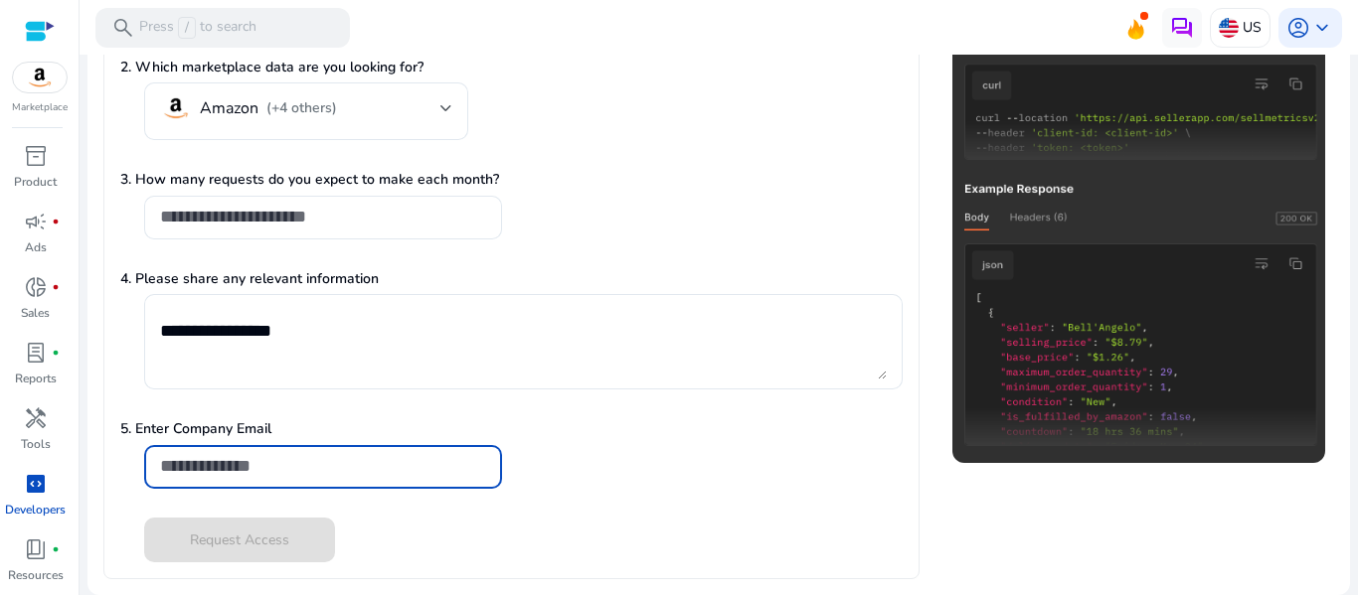
click at [284, 473] on input "email" at bounding box center [323, 466] width 326 height 22
click at [310, 328] on textarea "**********" at bounding box center [523, 342] width 727 height 76
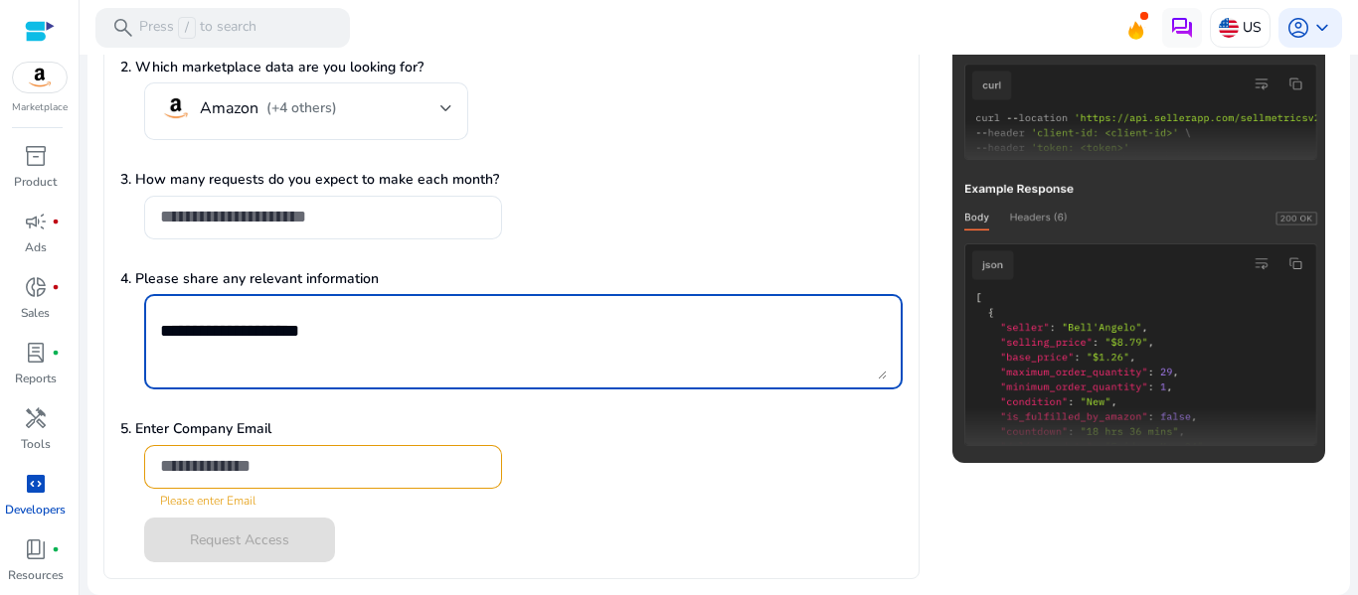
type textarea "**********"
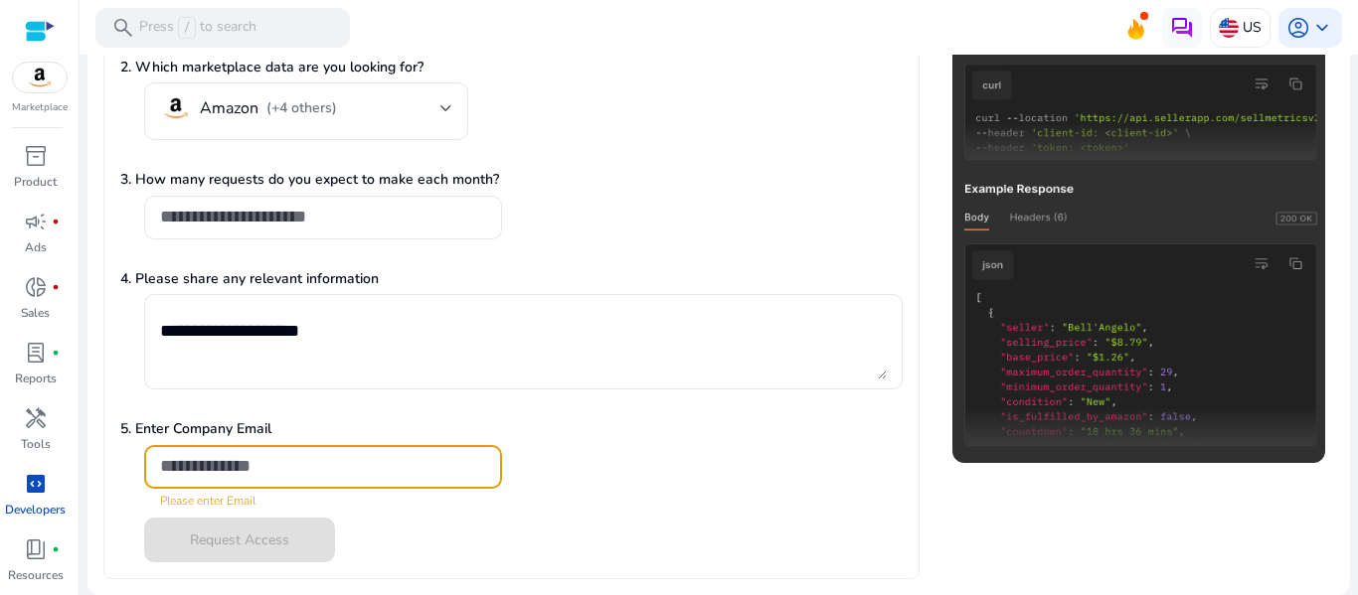
click at [258, 471] on input "email" at bounding box center [323, 466] width 326 height 22
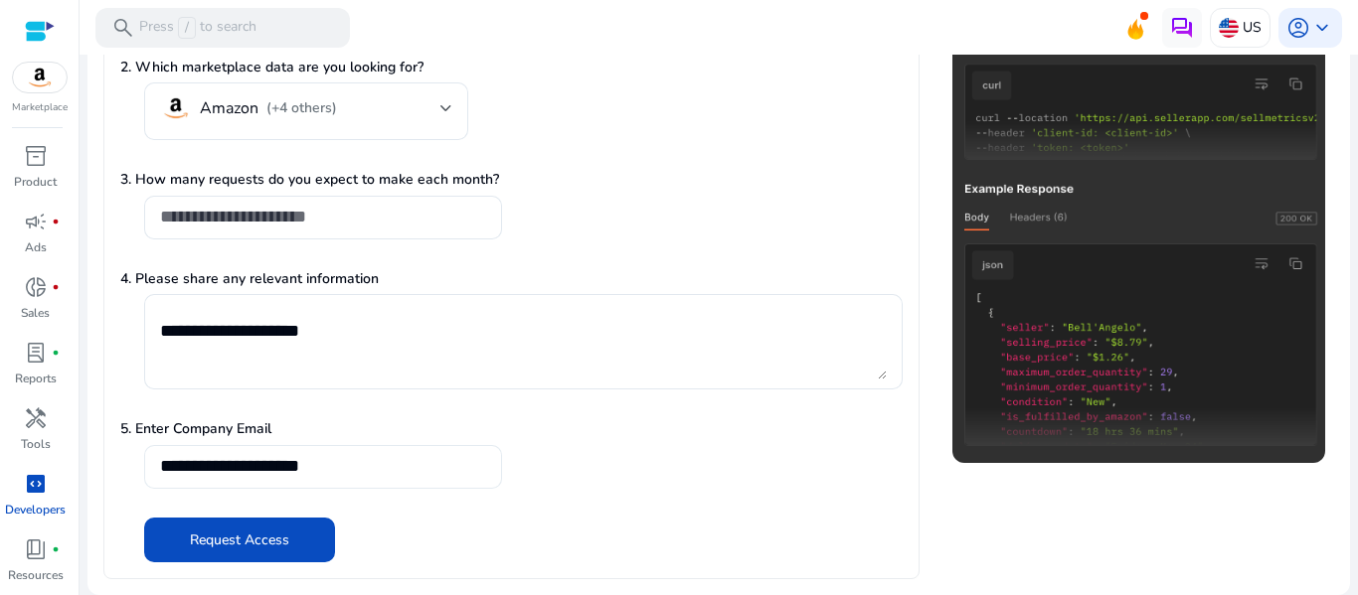
drag, startPoint x: 302, startPoint y: 526, endPoint x: 338, endPoint y: 460, distance: 74.7
click at [338, 460] on form "**********" at bounding box center [511, 251] width 782 height 621
click at [338, 460] on input "**********" at bounding box center [323, 466] width 326 height 22
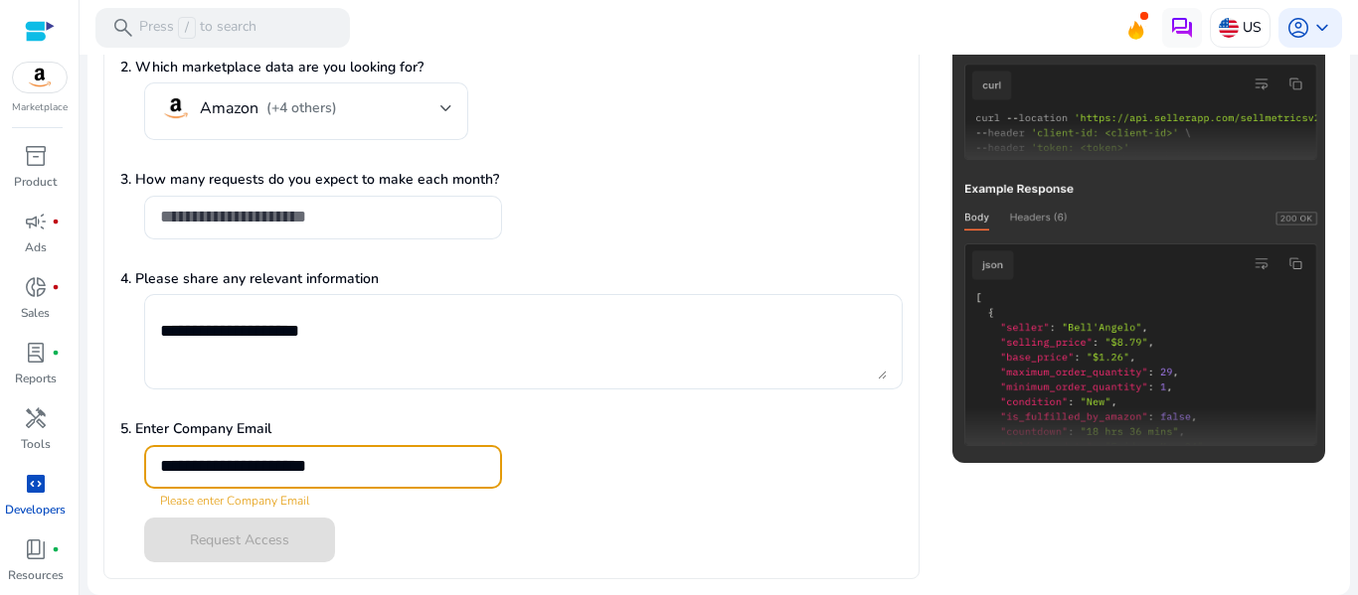
click at [354, 466] on input "**********" at bounding box center [323, 466] width 326 height 22
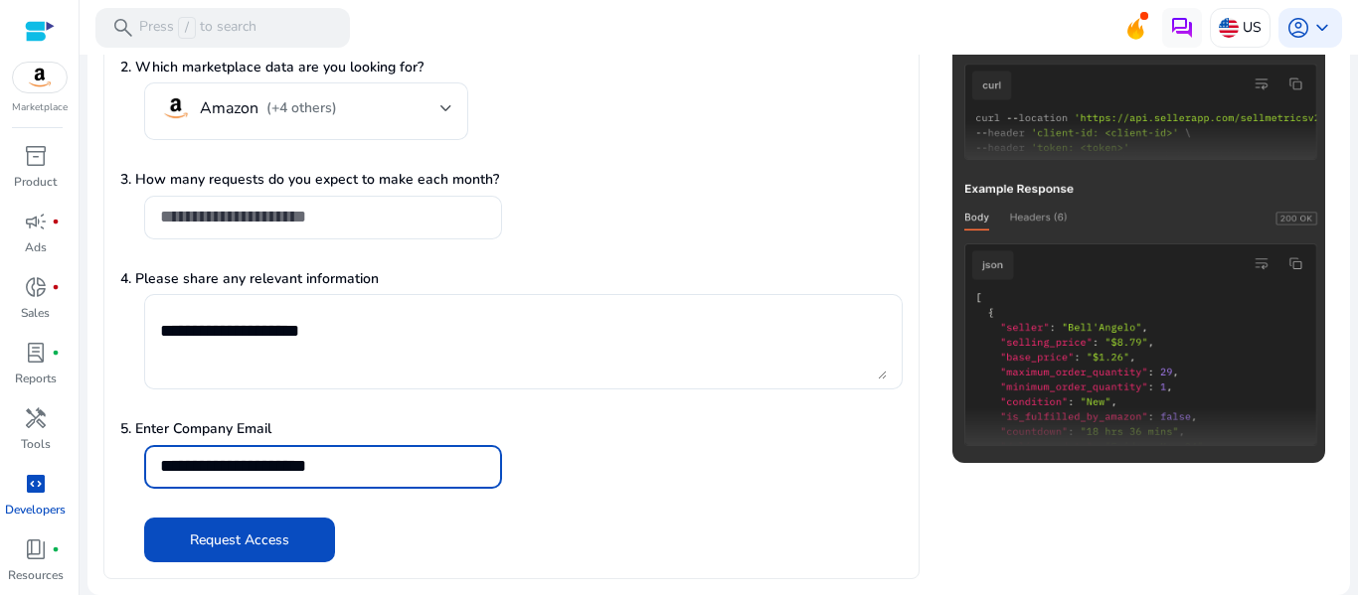
type input "**********"
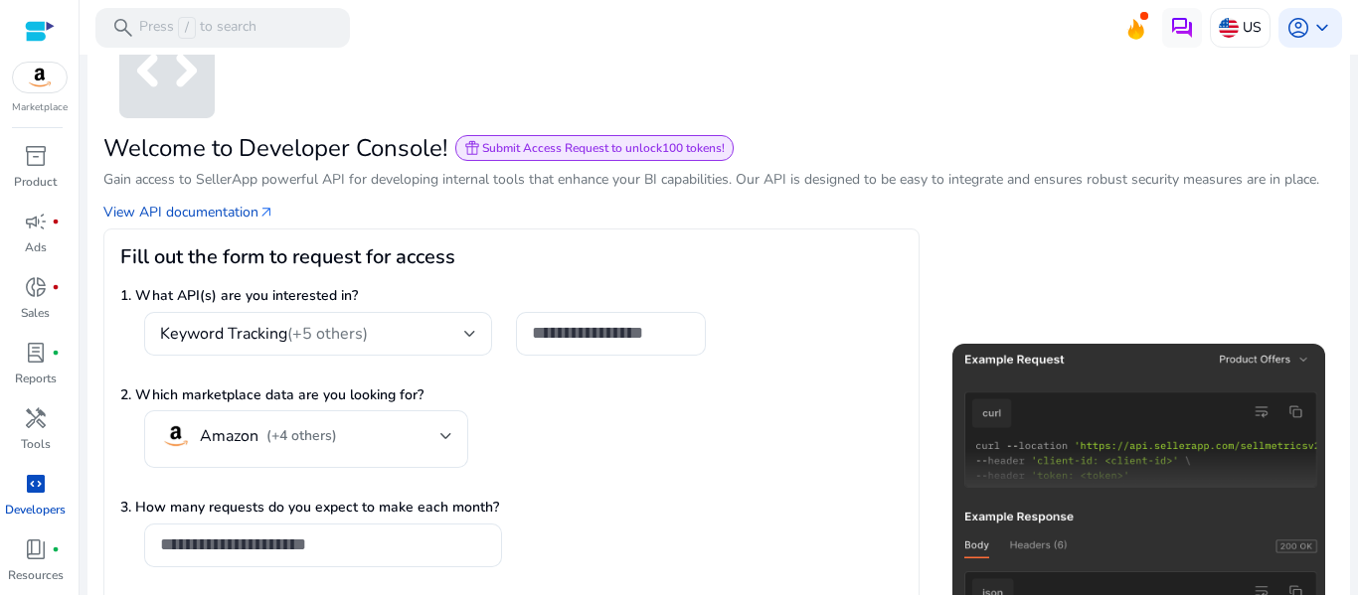
scroll to position [0, 0]
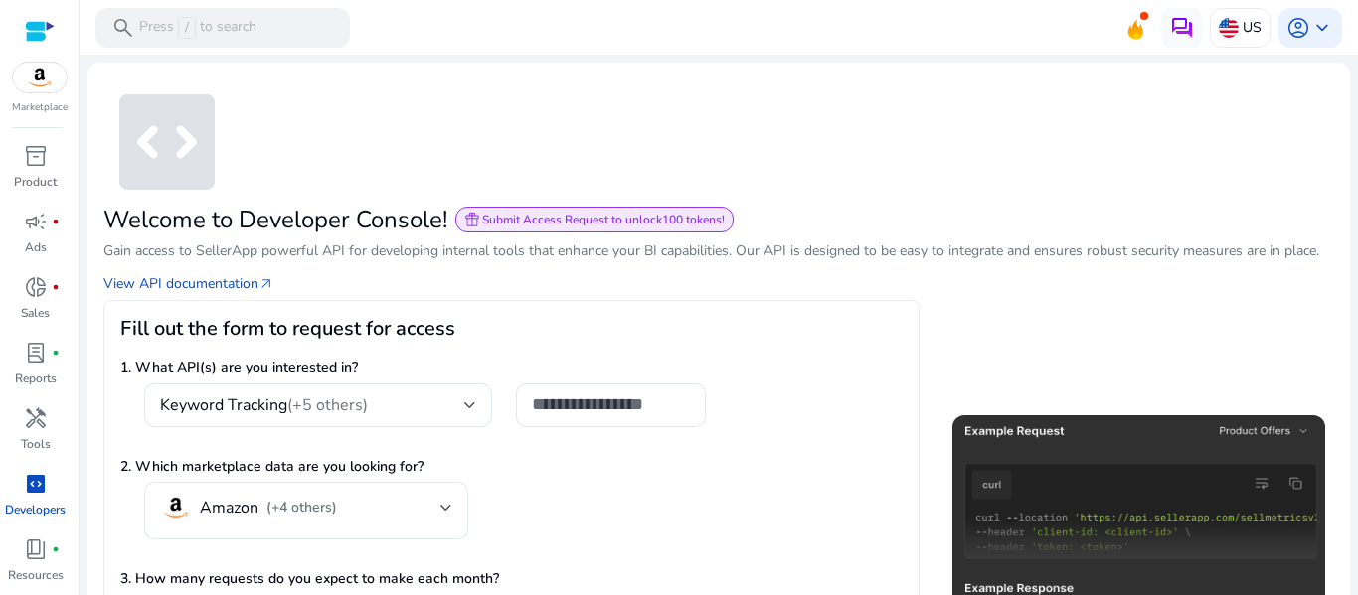
click at [685, 221] on b "100 tokens!" at bounding box center [693, 220] width 63 height 16
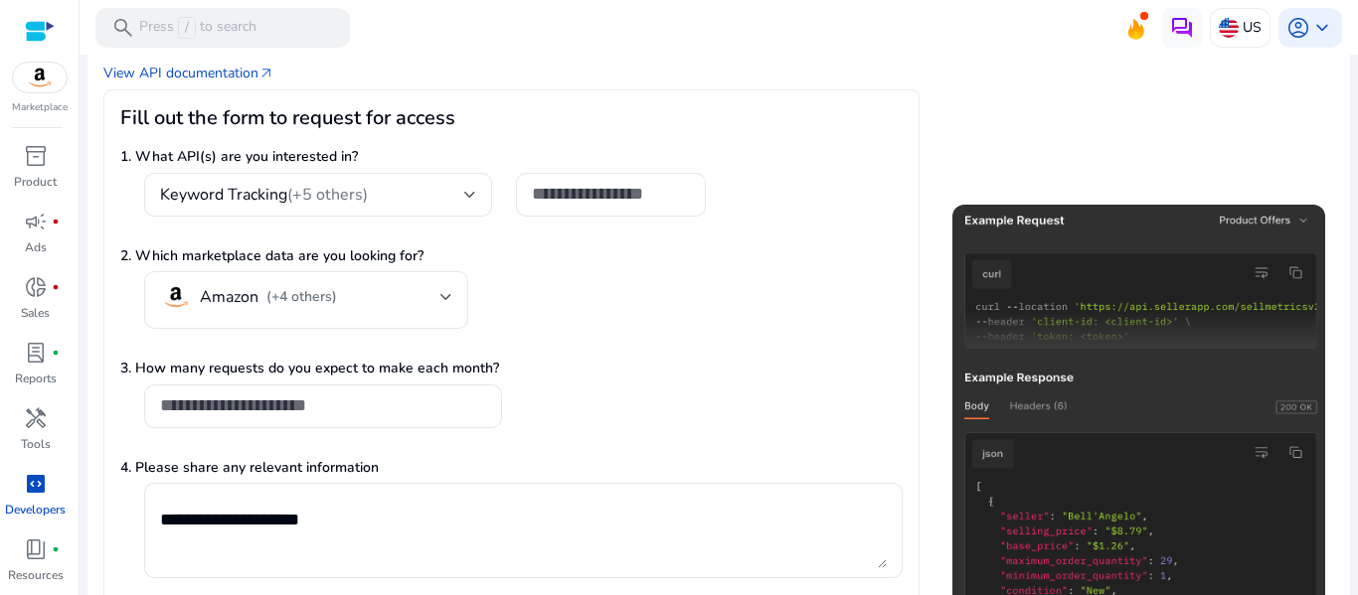
scroll to position [216, 0]
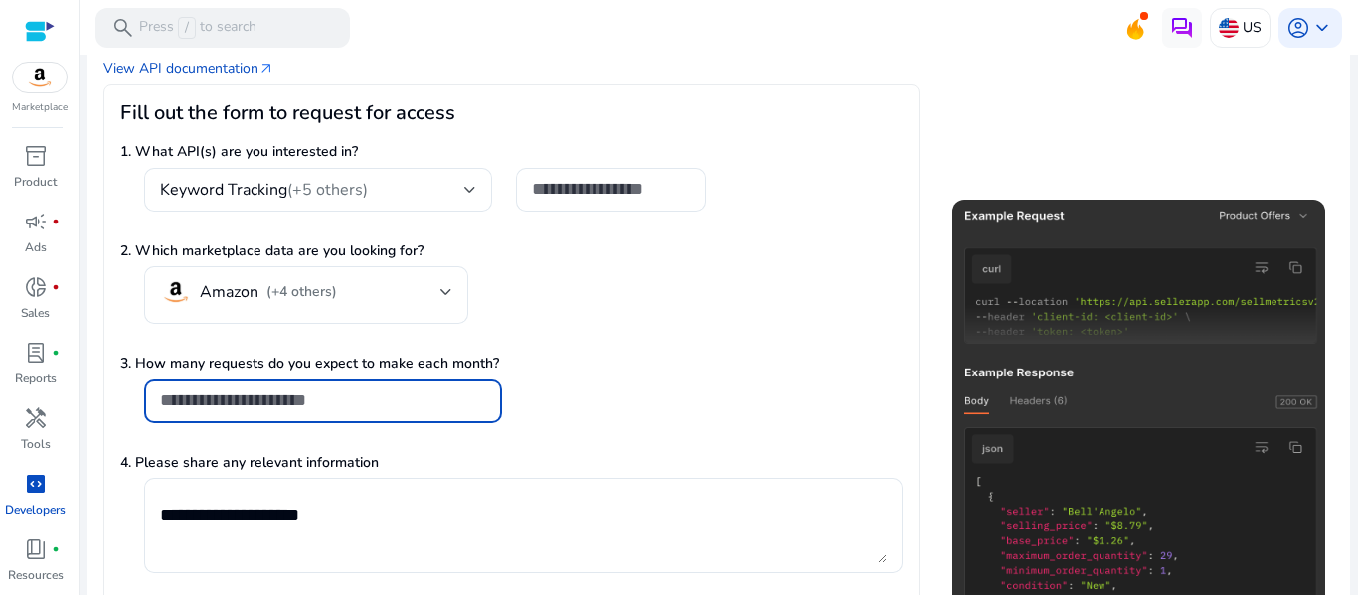
click at [318, 410] on input "**" at bounding box center [323, 401] width 326 height 22
type input "*"
type input "**"
click at [33, 556] on span "book_4" at bounding box center [36, 550] width 24 height 24
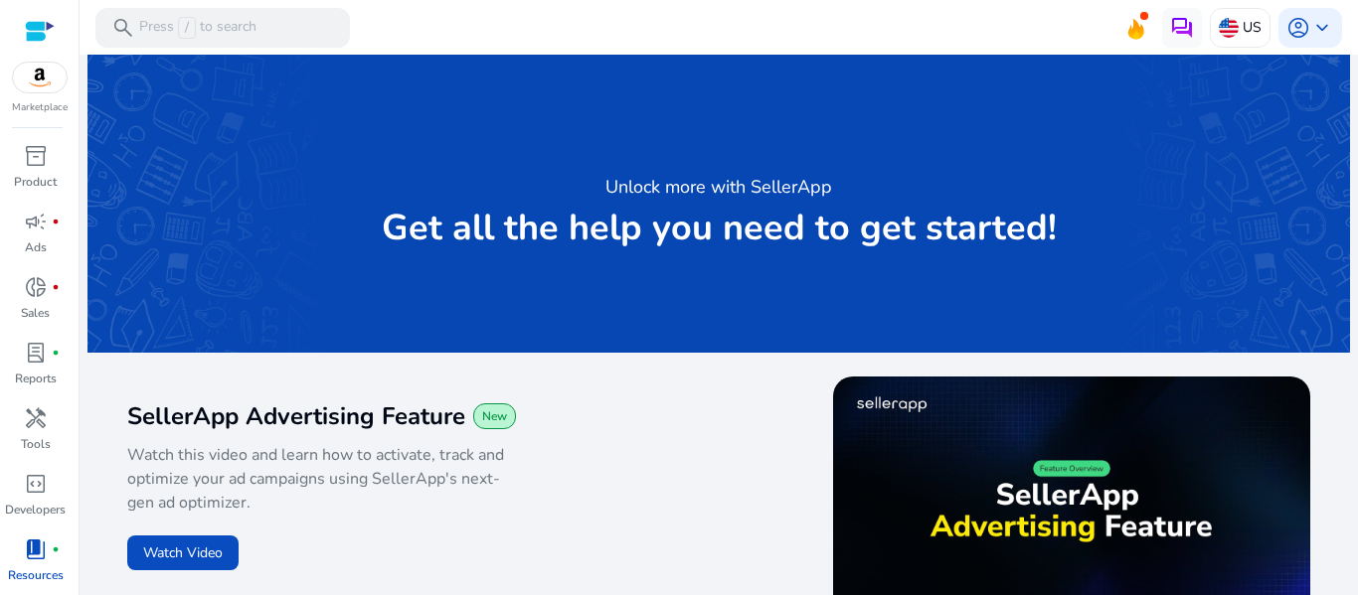
drag, startPoint x: 1349, startPoint y: 74, endPoint x: 1356, endPoint y: 118, distance: 45.3
click at [1356, 118] on mat-sidenav-content "search Press / to search US account_circle keyboard_arrow_down We are getting t…" at bounding box center [719, 297] width 1278 height 595
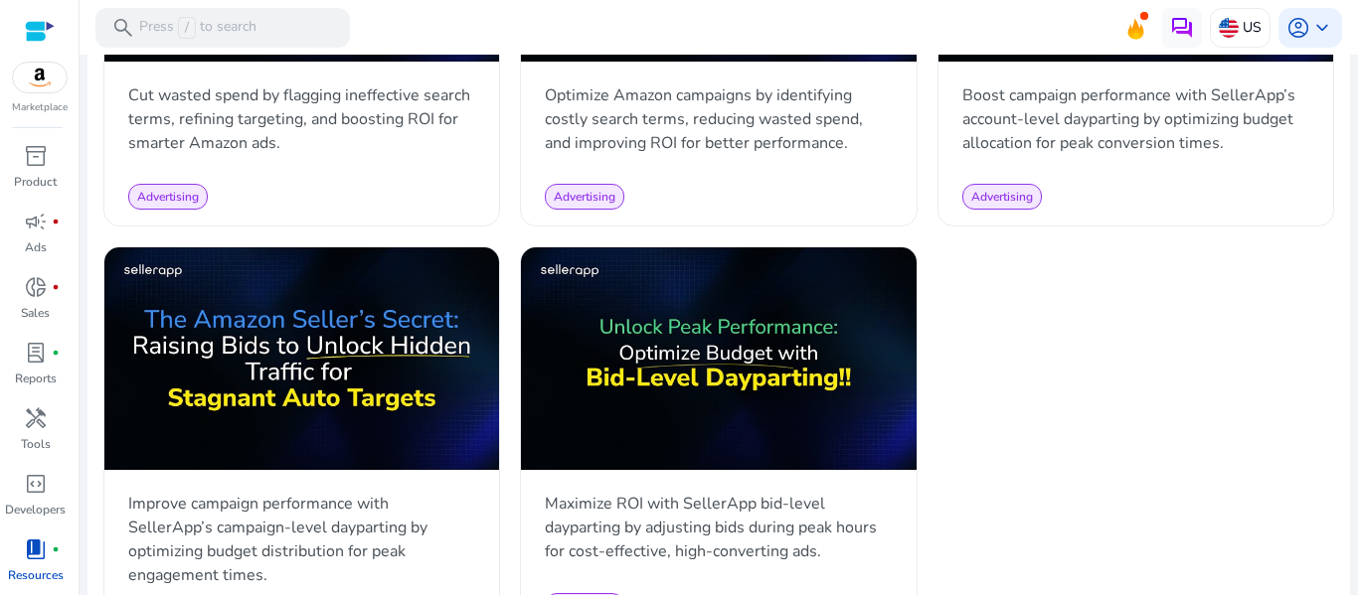
scroll to position [2486, 0]
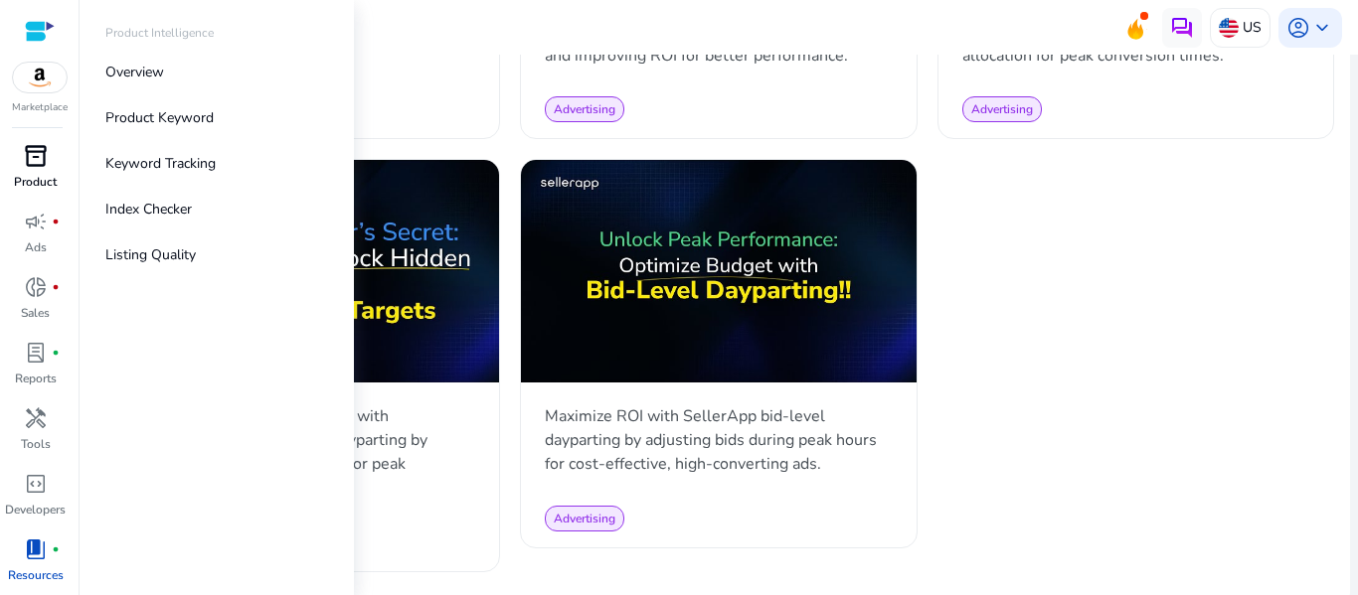
click at [33, 176] on p "Product" at bounding box center [35, 182] width 43 height 18
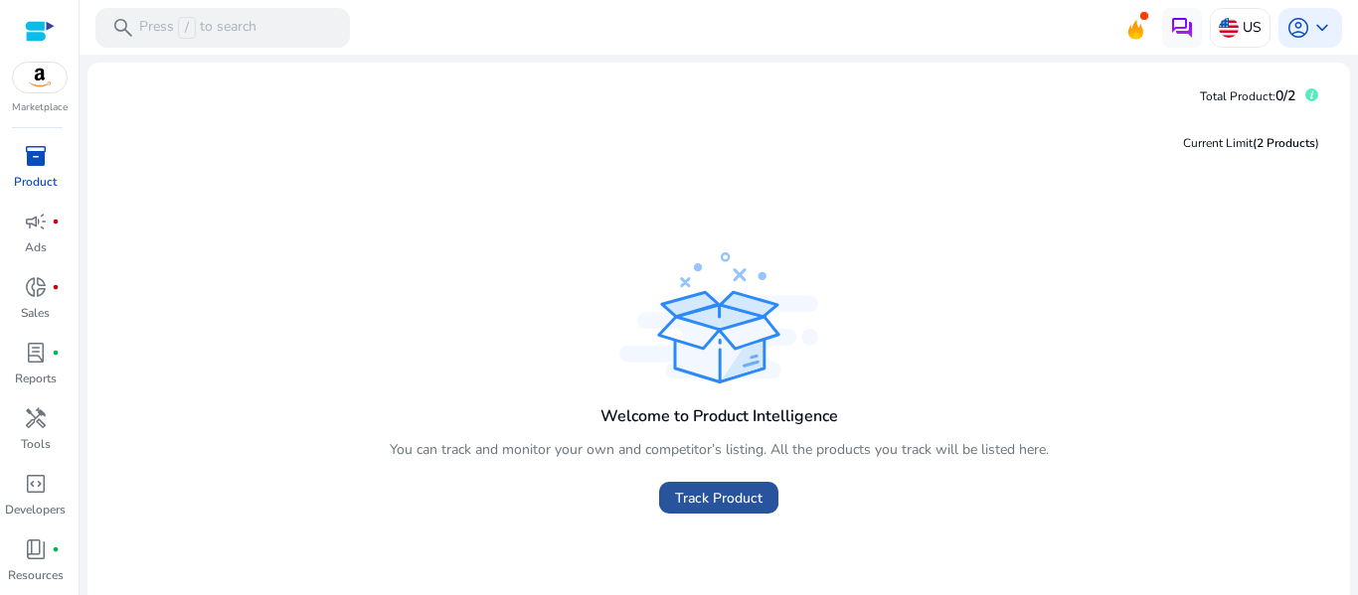
click at [727, 494] on span "Track Product" at bounding box center [718, 498] width 87 height 21
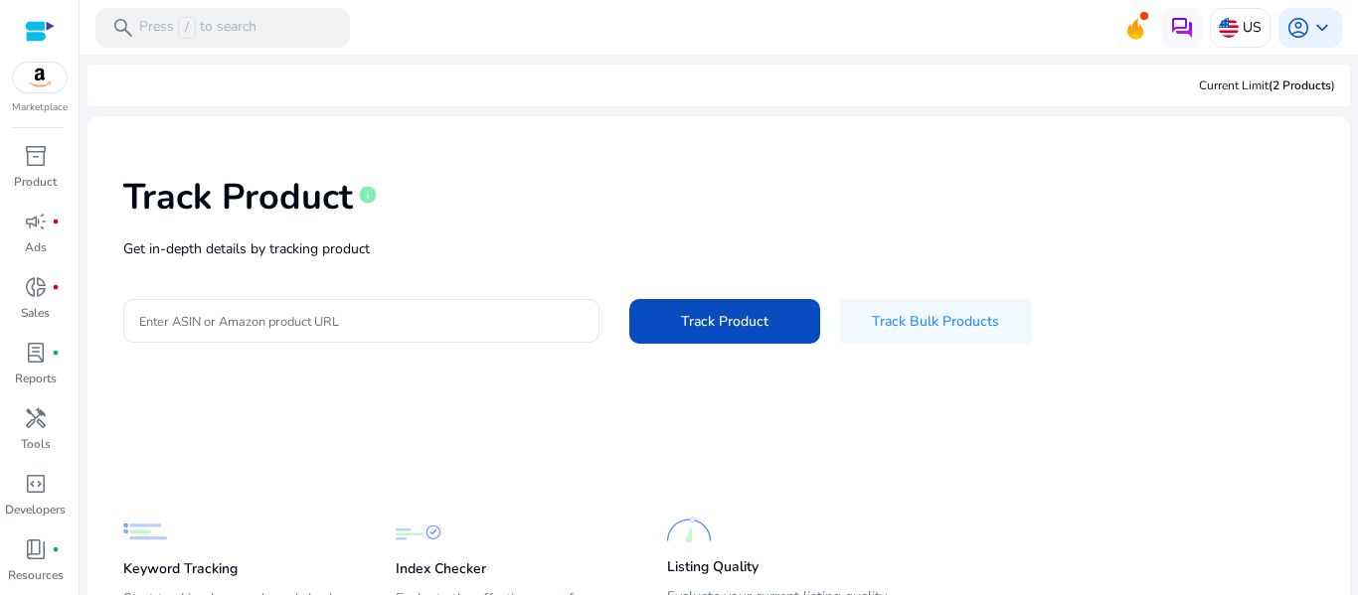
drag, startPoint x: 1348, startPoint y: 135, endPoint x: 1357, endPoint y: 241, distance: 105.7
click at [1357, 241] on mat-sidenav-content "search Press / to search US account_circle keyboard_arrow_down We are getting t…" at bounding box center [719, 297] width 1278 height 595
click at [1125, 365] on div "Track Product info Get in-depth details by tracking product Enter ASIN or Amazo…" at bounding box center [718, 257] width 1230 height 251
click at [459, 328] on input "Enter ASIN or Amazon product URL" at bounding box center [361, 321] width 444 height 22
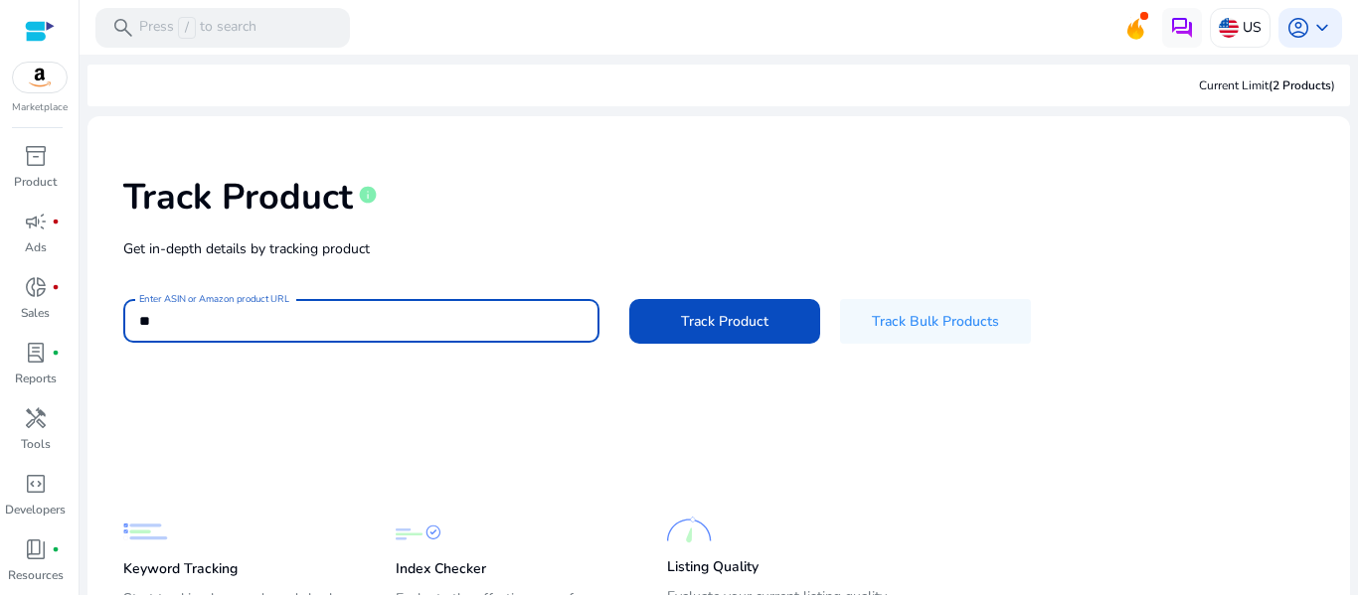
type input "*"
click at [360, 314] on input "Enter ASIN or Amazon product URL" at bounding box center [361, 321] width 444 height 22
paste input "**********"
type input "*"
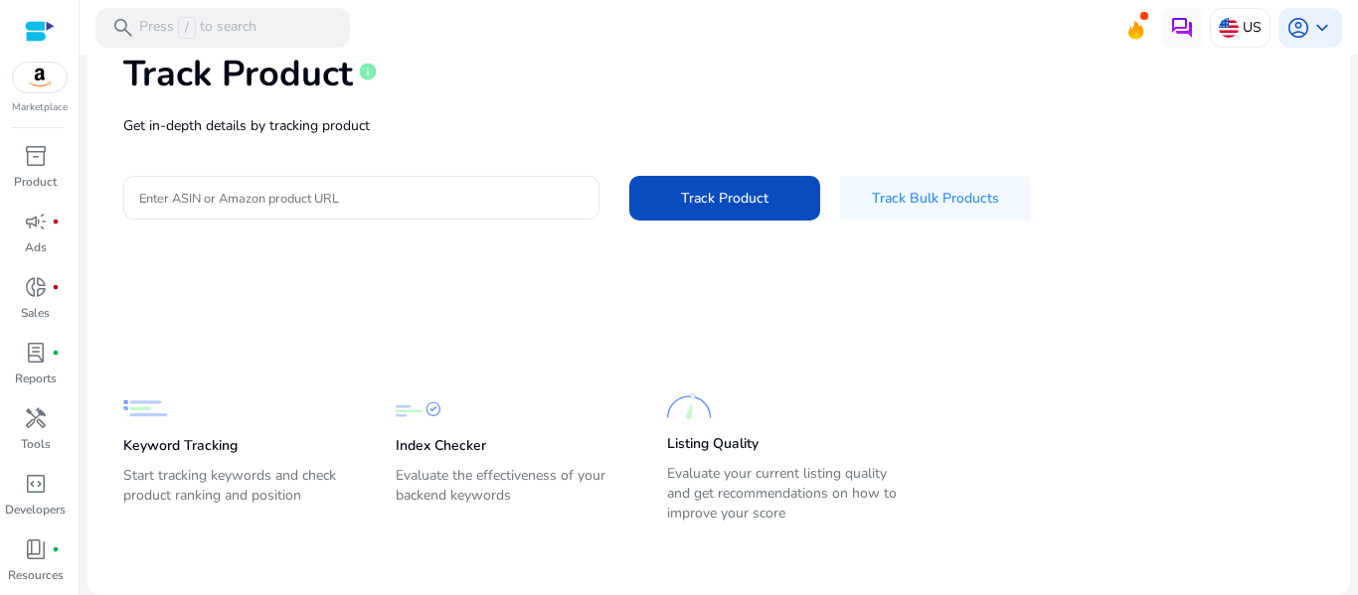
click at [404, 429] on img at bounding box center [418, 409] width 45 height 45
click at [427, 415] on img at bounding box center [418, 409] width 45 height 45
click at [343, 193] on input "Enter ASIN or Amazon product URL" at bounding box center [361, 198] width 444 height 22
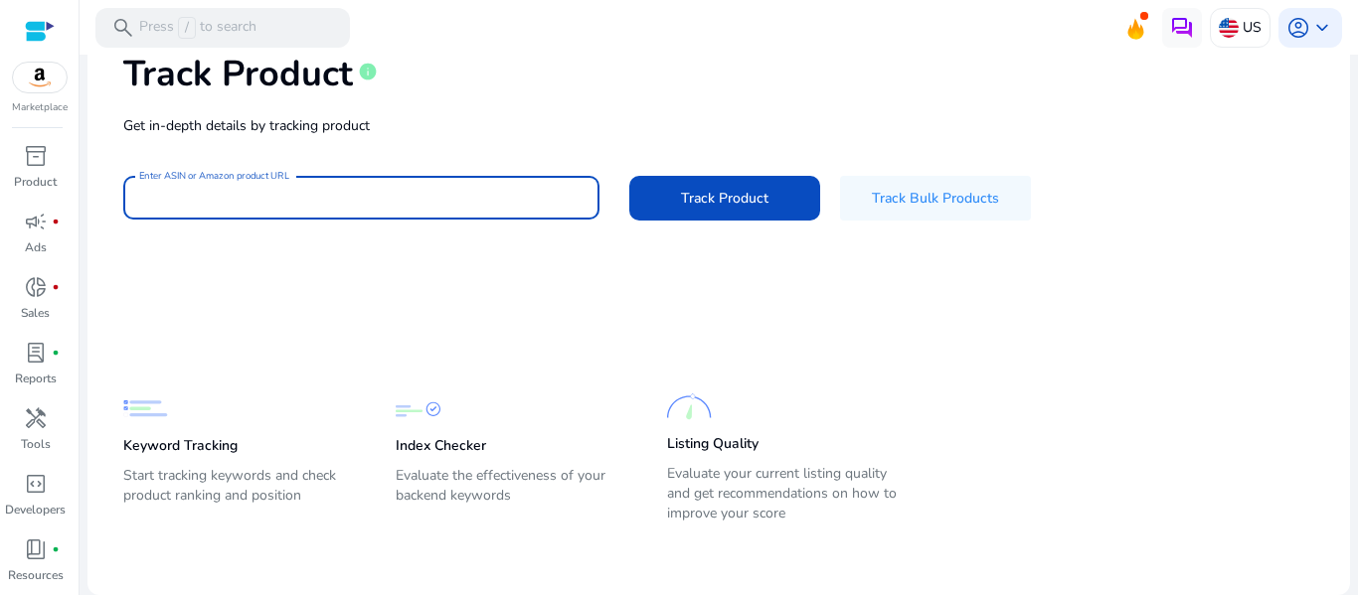
paste input "**********"
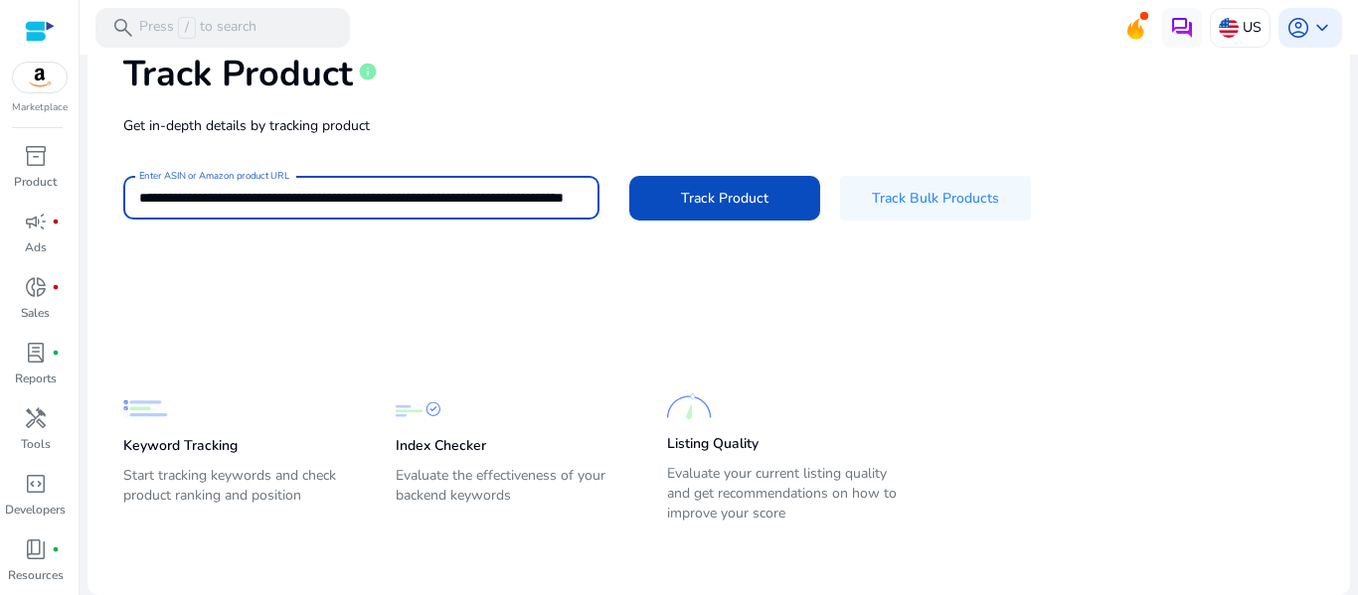
scroll to position [0, 95]
type input "**********"
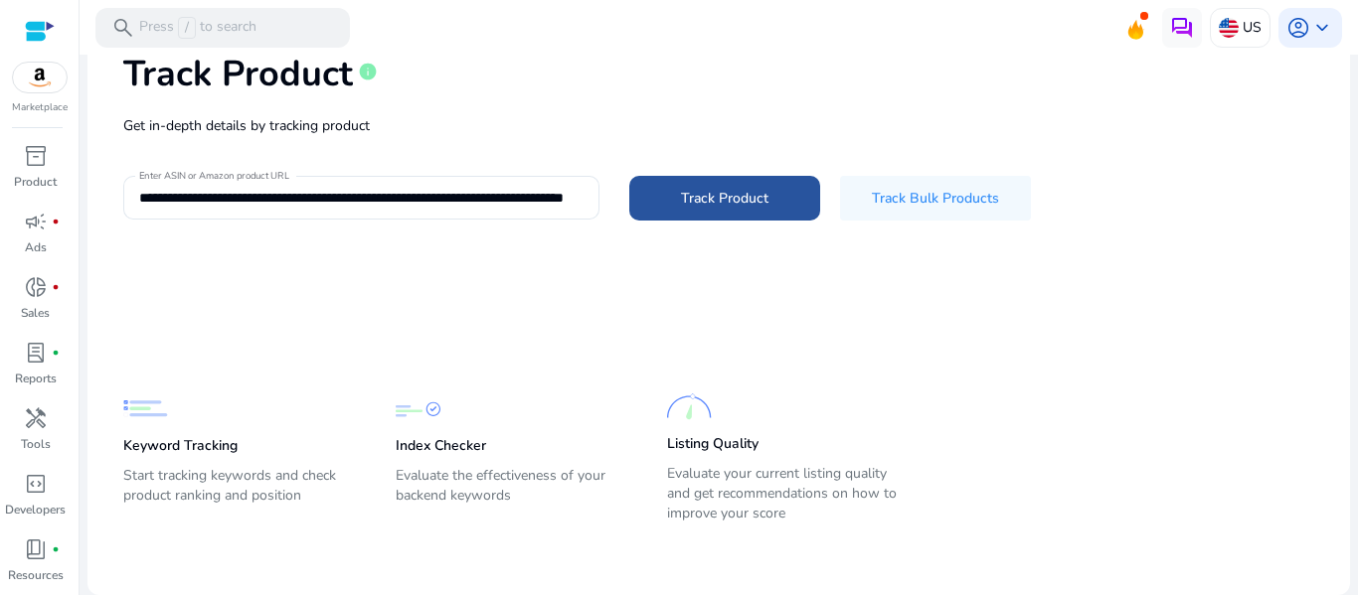
scroll to position [0, 0]
click at [698, 211] on span at bounding box center [724, 198] width 191 height 48
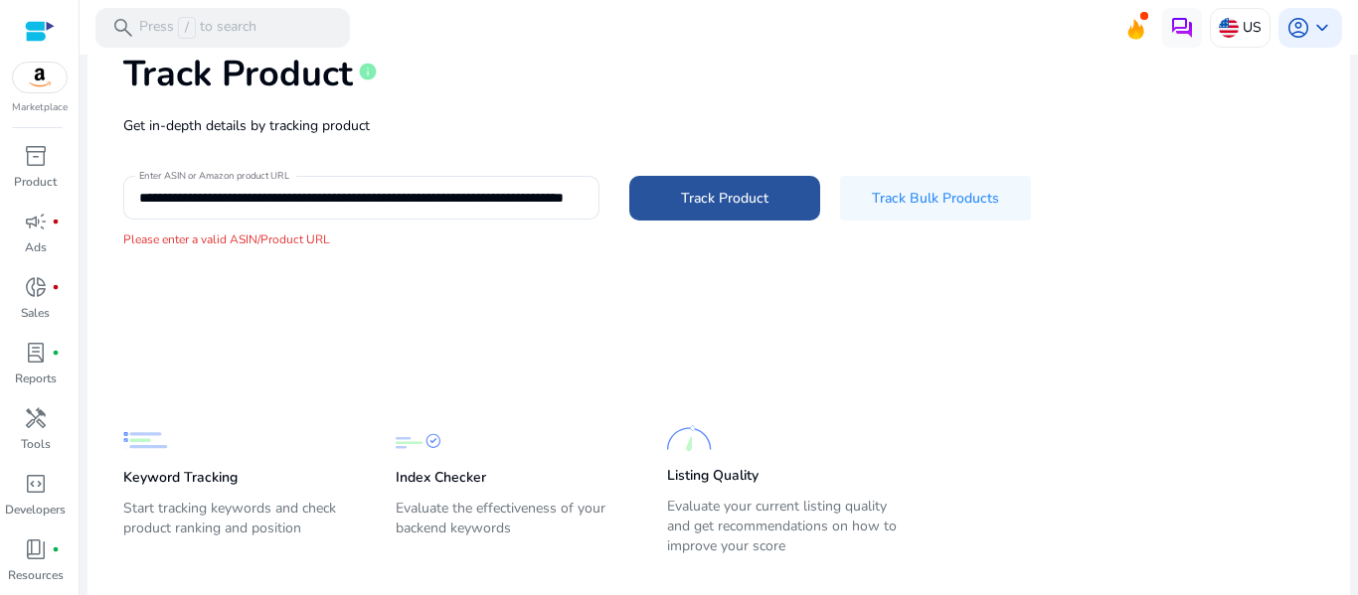
click at [698, 211] on span at bounding box center [724, 198] width 191 height 48
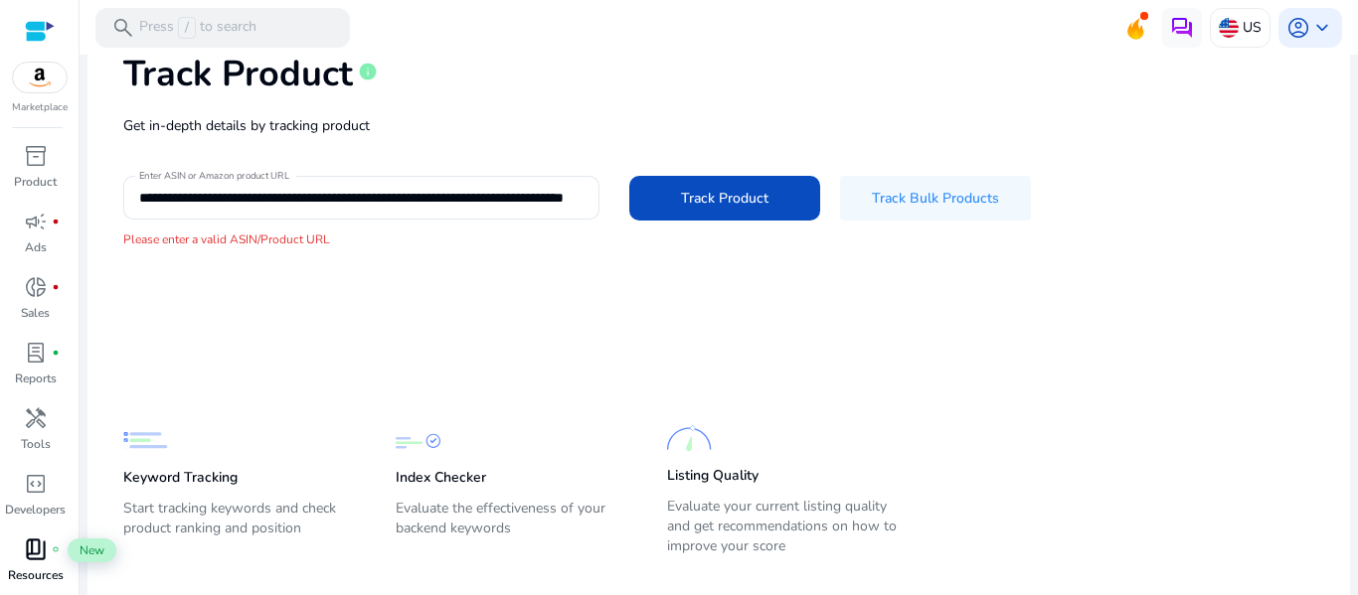
click at [38, 558] on span "book_4" at bounding box center [36, 550] width 24 height 24
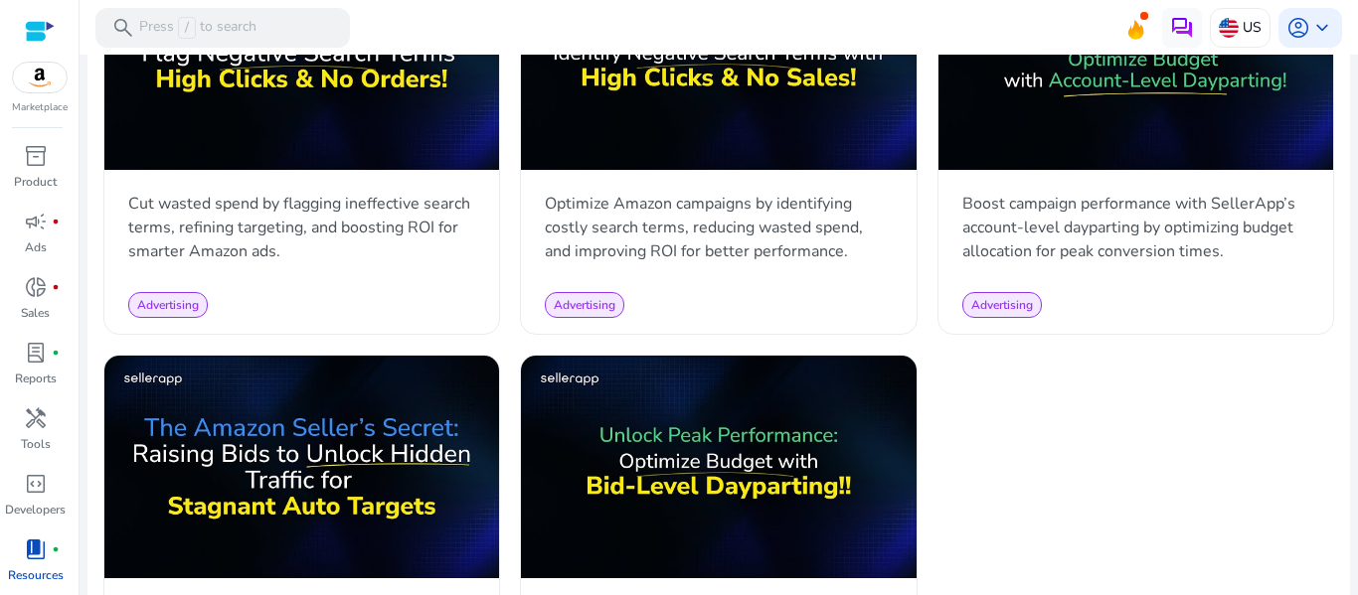
scroll to position [2486, 0]
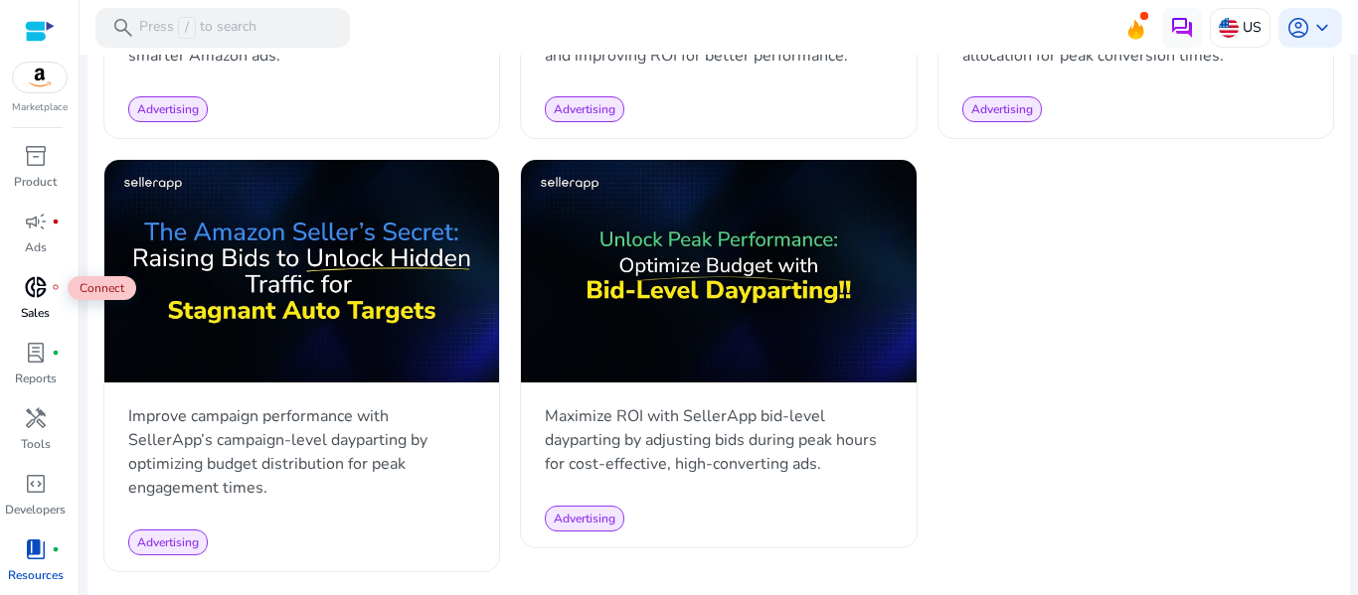
click at [39, 285] on span "donut_small" at bounding box center [36, 287] width 24 height 24
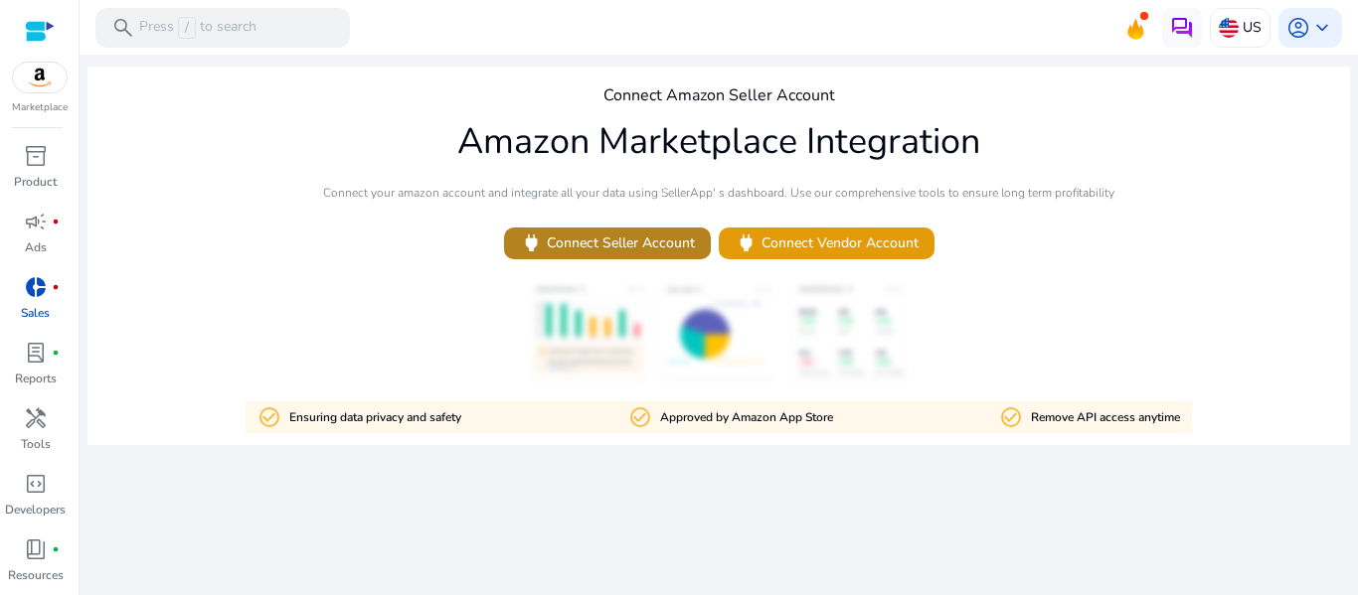
click at [598, 248] on span "power Connect Seller Account" at bounding box center [607, 243] width 175 height 23
